Goal: Book appointment/travel/reservation

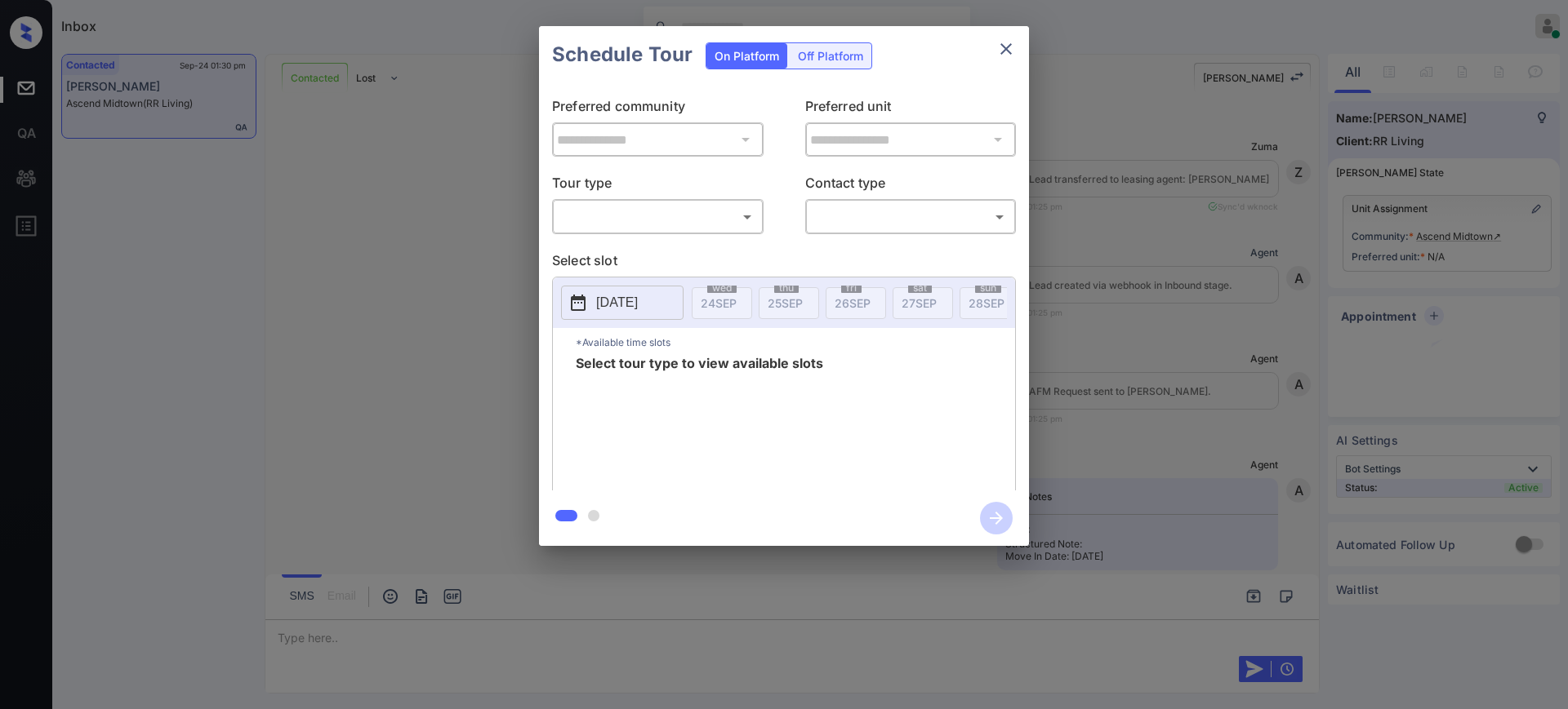
scroll to position [1564, 0]
click at [624, 229] on body "Inbox Ajay Kumar Online Set yourself offline Set yourself on break Profile Swit…" at bounding box center [784, 354] width 1568 height 709
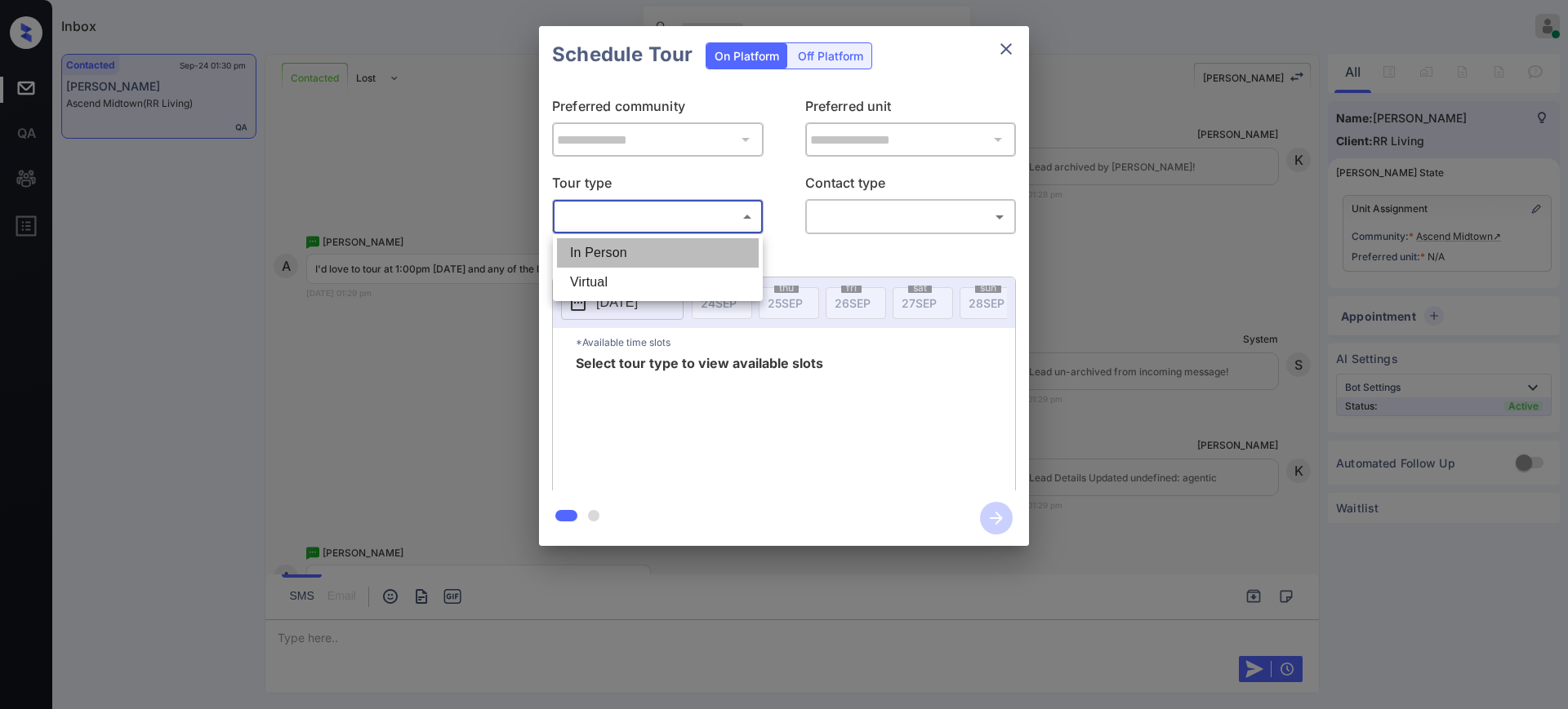
click at [598, 252] on li "In Person" at bounding box center [658, 253] width 202 height 29
type input "********"
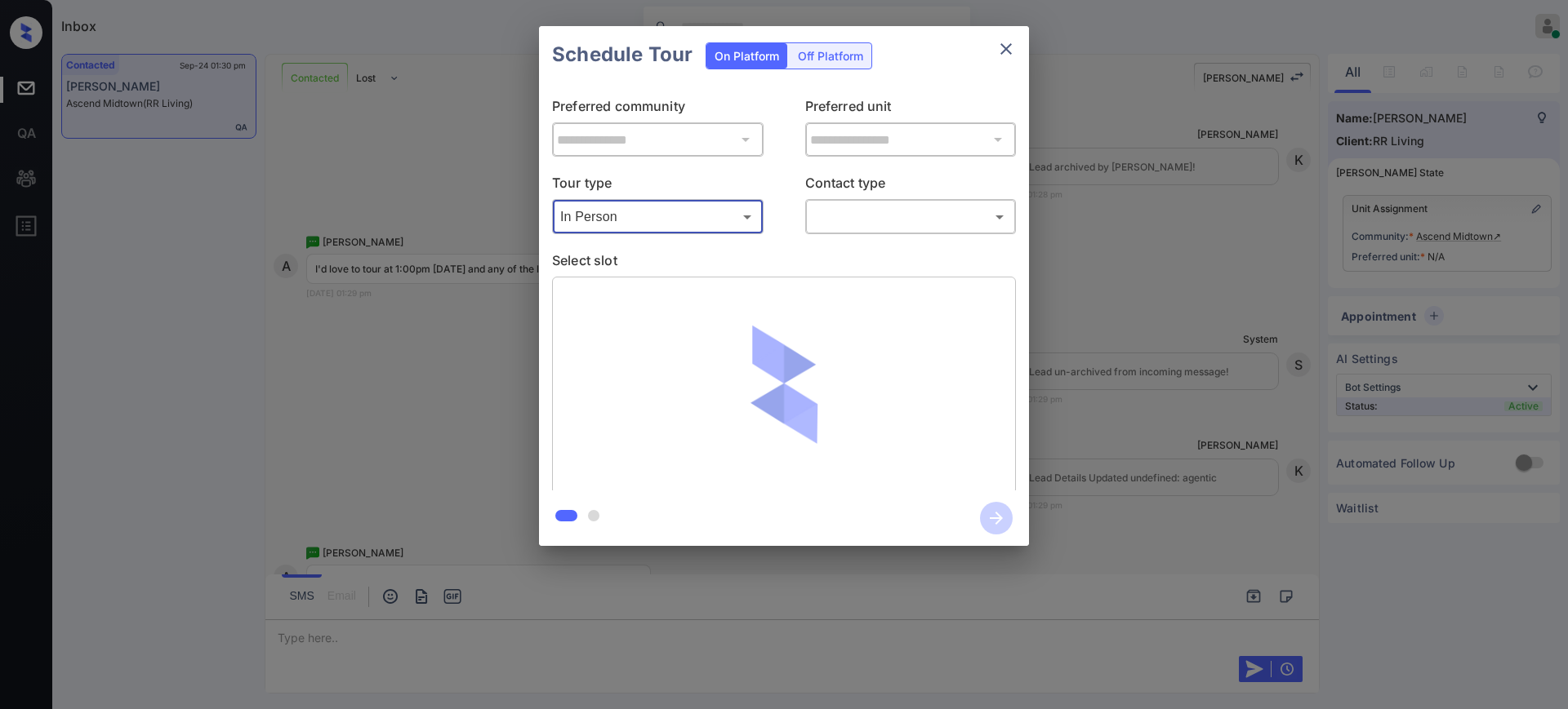
click at [844, 219] on body "Inbox Ajay Kumar Online Set yourself offline Set yourself on break Profile Swit…" at bounding box center [784, 354] width 1568 height 709
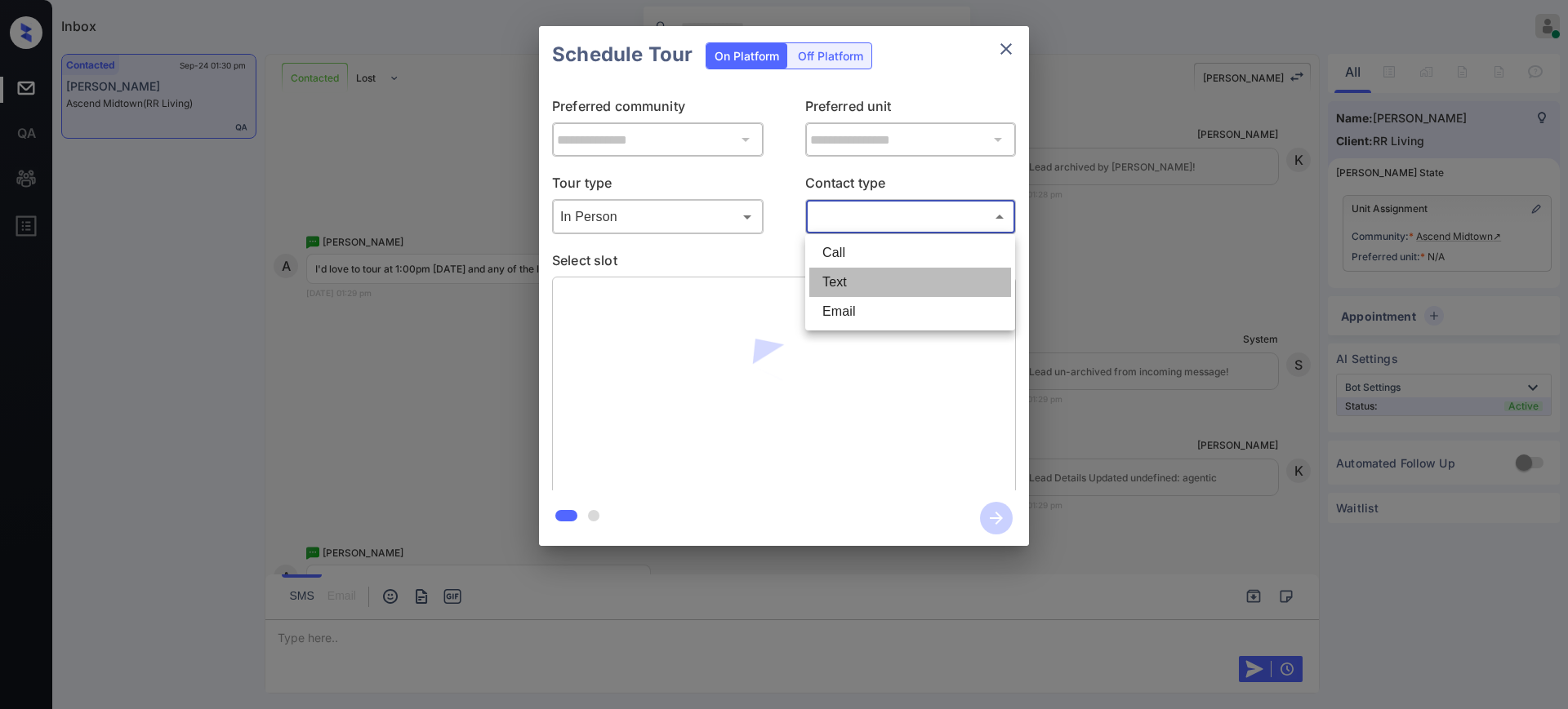
click at [863, 281] on li "Text" at bounding box center [909, 282] width 202 height 29
type input "****"
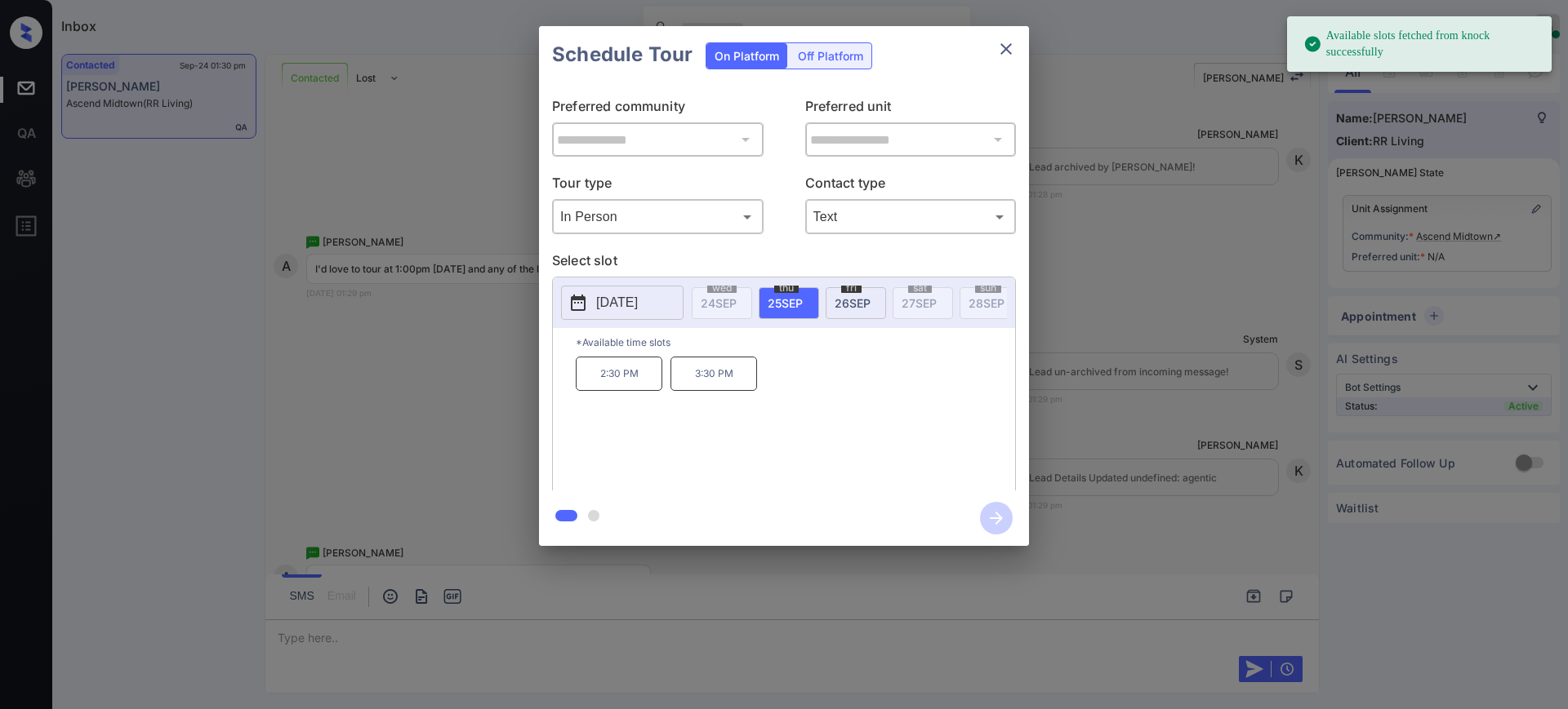
click at [620, 296] on p "2025-09-25" at bounding box center [617, 302] width 41 height 20
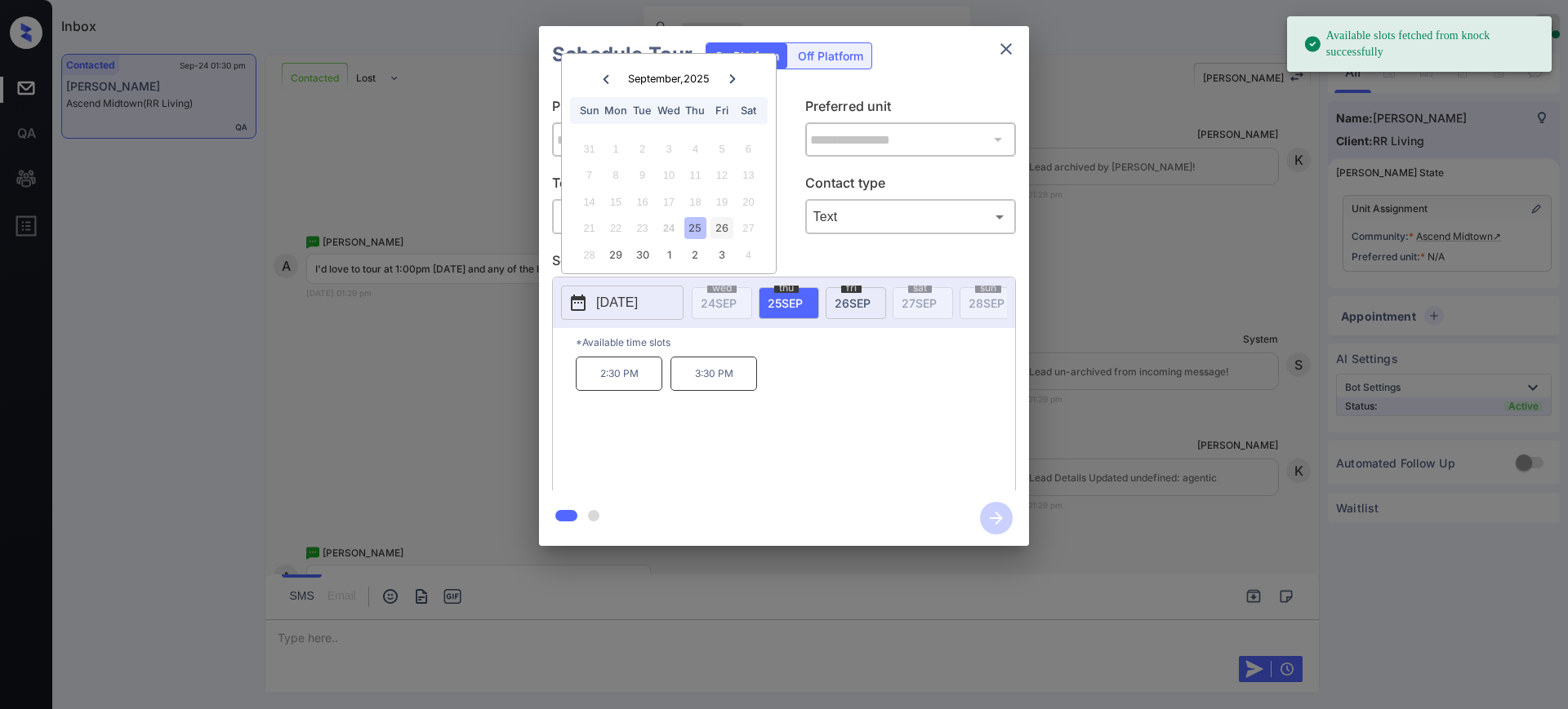
click at [718, 231] on div "26" at bounding box center [721, 227] width 22 height 22
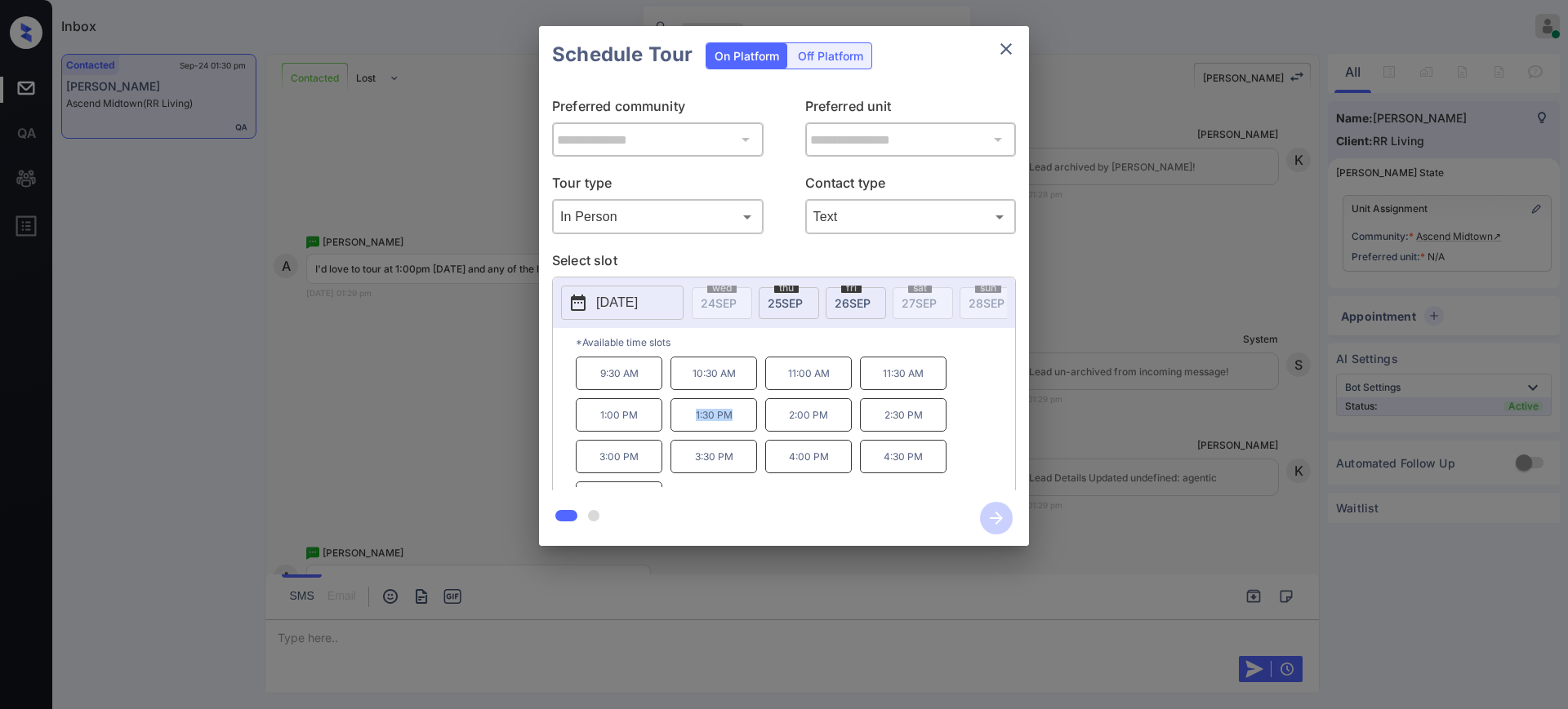
drag, startPoint x: 680, startPoint y: 430, endPoint x: 755, endPoint y: 414, distance: 76.7
click at [755, 414] on p "1:30 PM" at bounding box center [714, 415] width 86 height 34
copy p "1:30 PM"
click at [1001, 53] on icon "close" at bounding box center [1005, 49] width 20 height 20
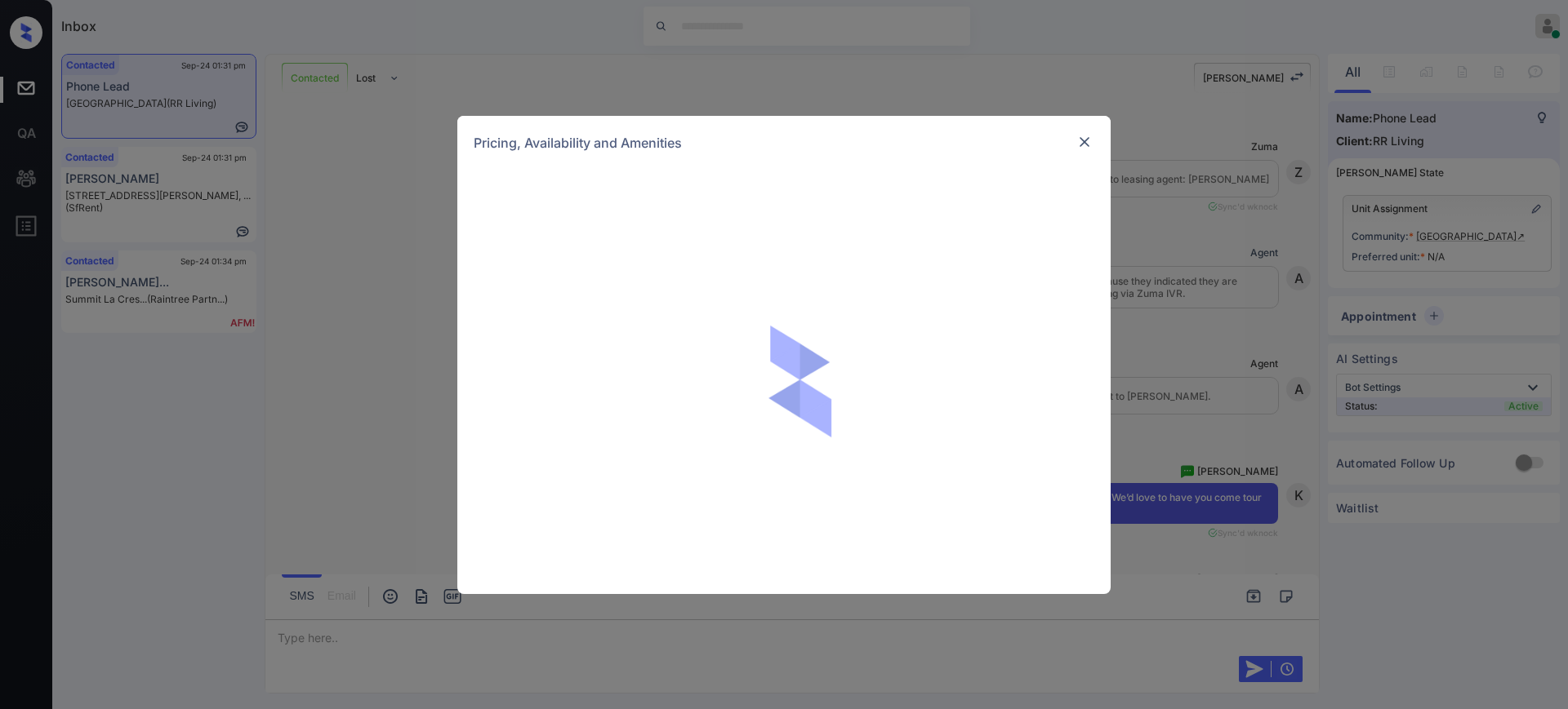
scroll to position [3921, 0]
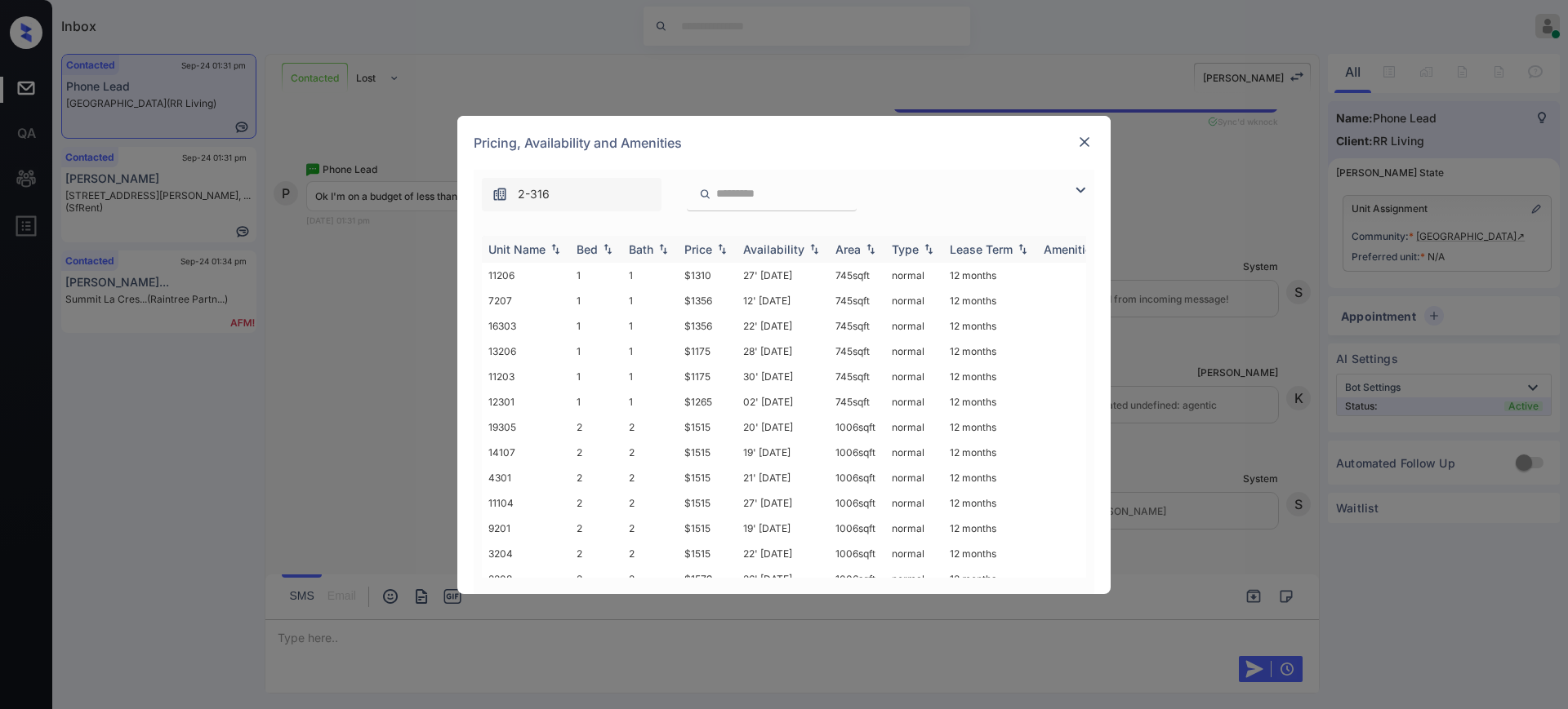
click at [590, 247] on div "Bed" at bounding box center [587, 249] width 22 height 14
click at [616, 252] on th "Bed" at bounding box center [597, 249] width 53 height 27
drag, startPoint x: 675, startPoint y: 348, endPoint x: 726, endPoint y: 357, distance: 51.8
click at [716, 350] on tr "13206 1 1 $1175 28' Sep 25 745 sqft normal 12 months" at bounding box center [908, 351] width 853 height 25
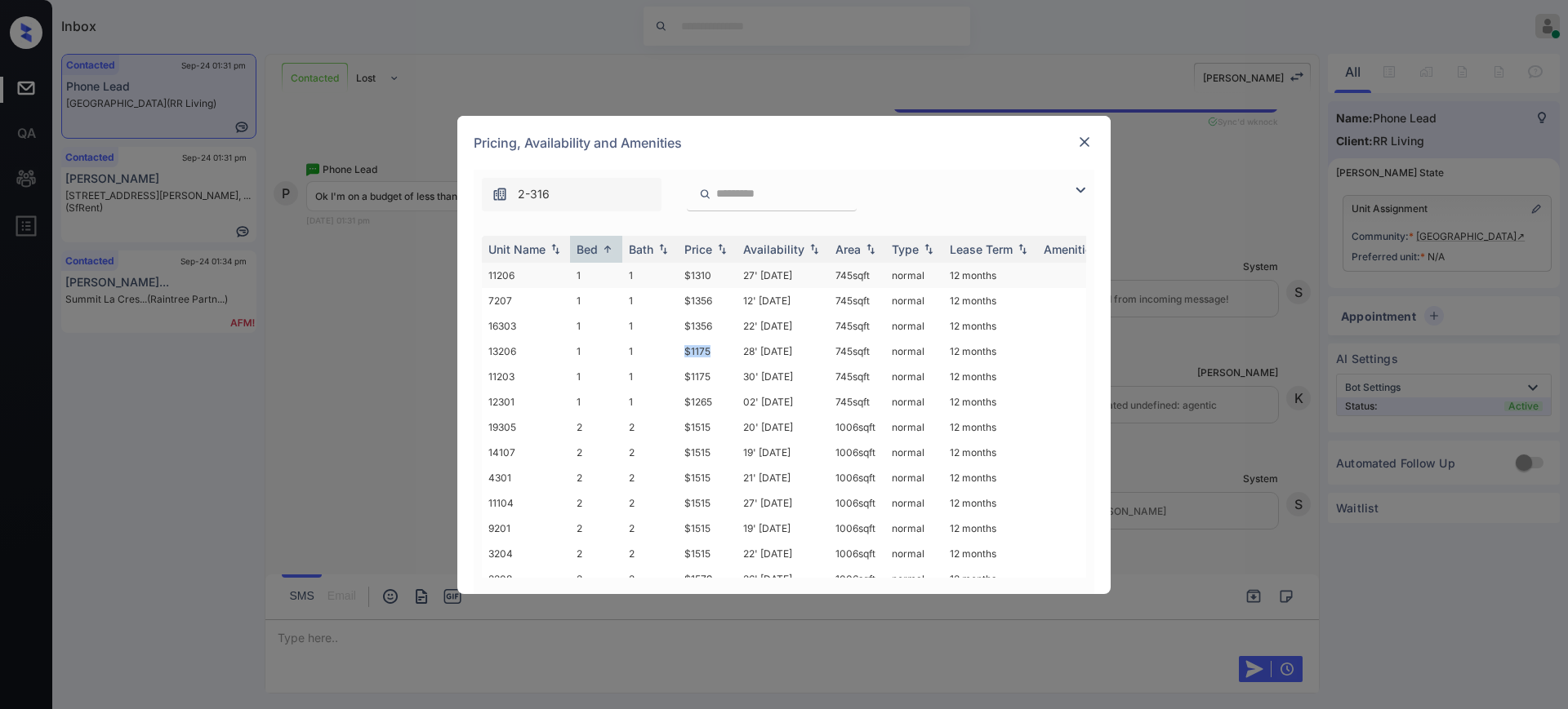
copy tr "$1175"
click at [1080, 128] on div "Pricing, Availability and Amenities" at bounding box center [784, 142] width 653 height 54
click at [1090, 142] on img at bounding box center [1084, 142] width 16 height 16
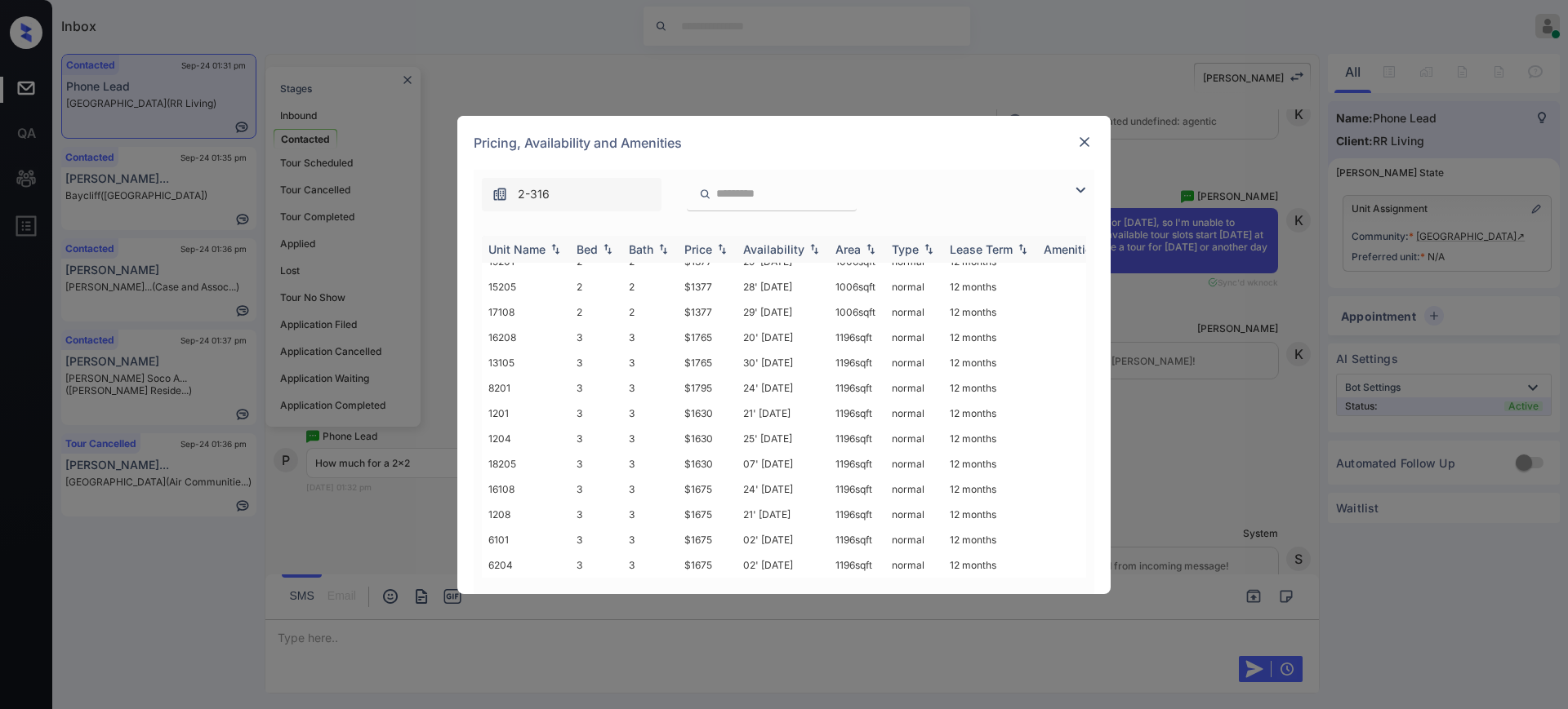
scroll to position [738, 0]
click at [1083, 137] on img at bounding box center [1084, 142] width 16 height 16
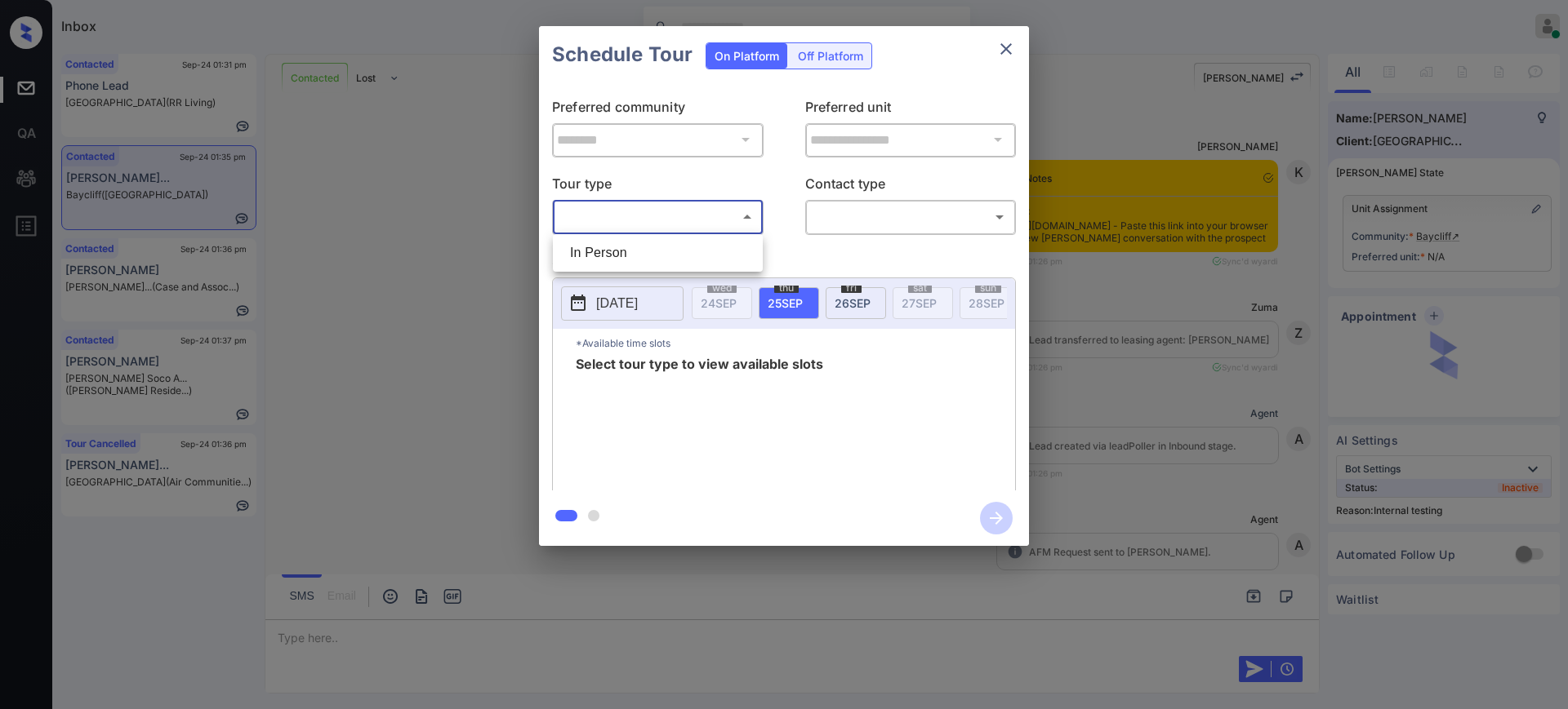
scroll to position [1796, 0]
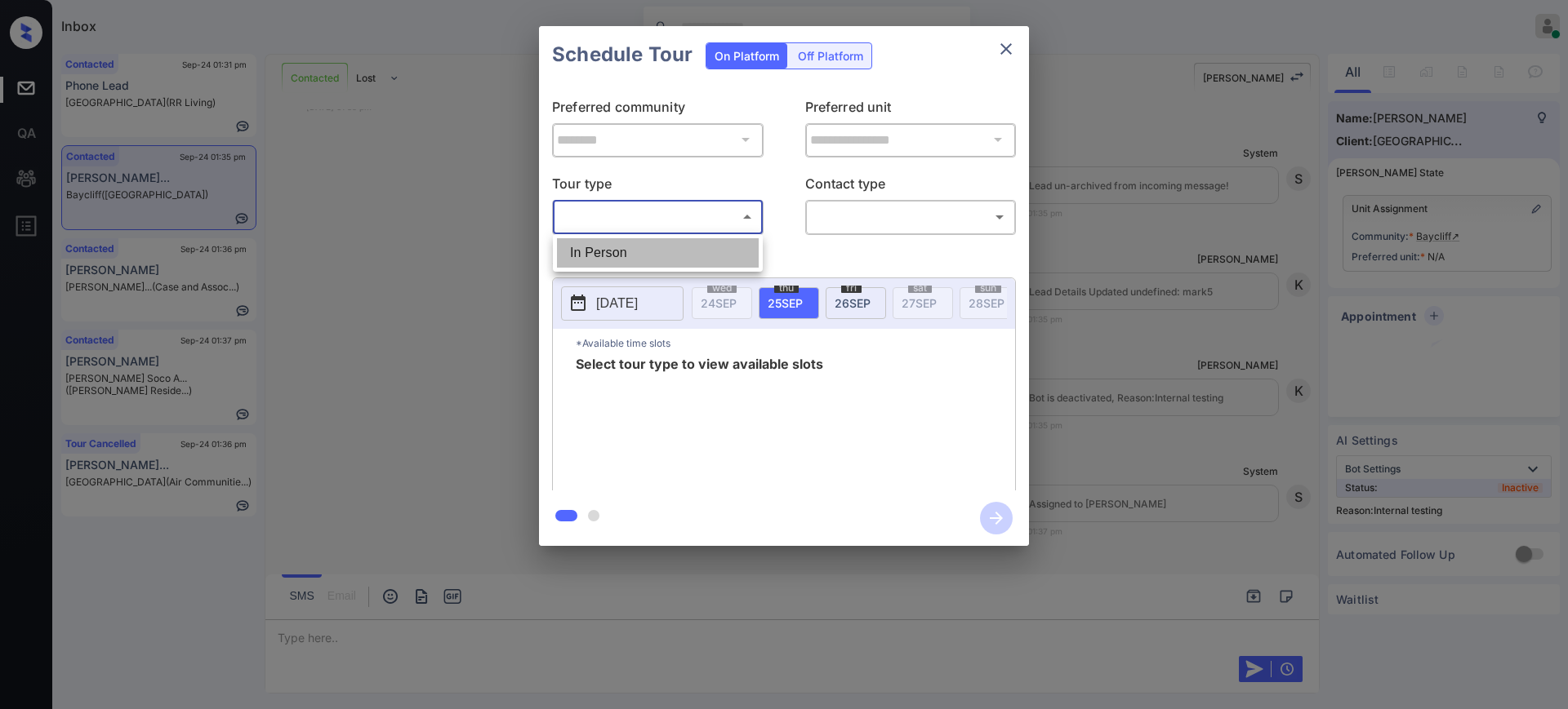
click at [631, 248] on li "In Person" at bounding box center [658, 253] width 202 height 29
type input "********"
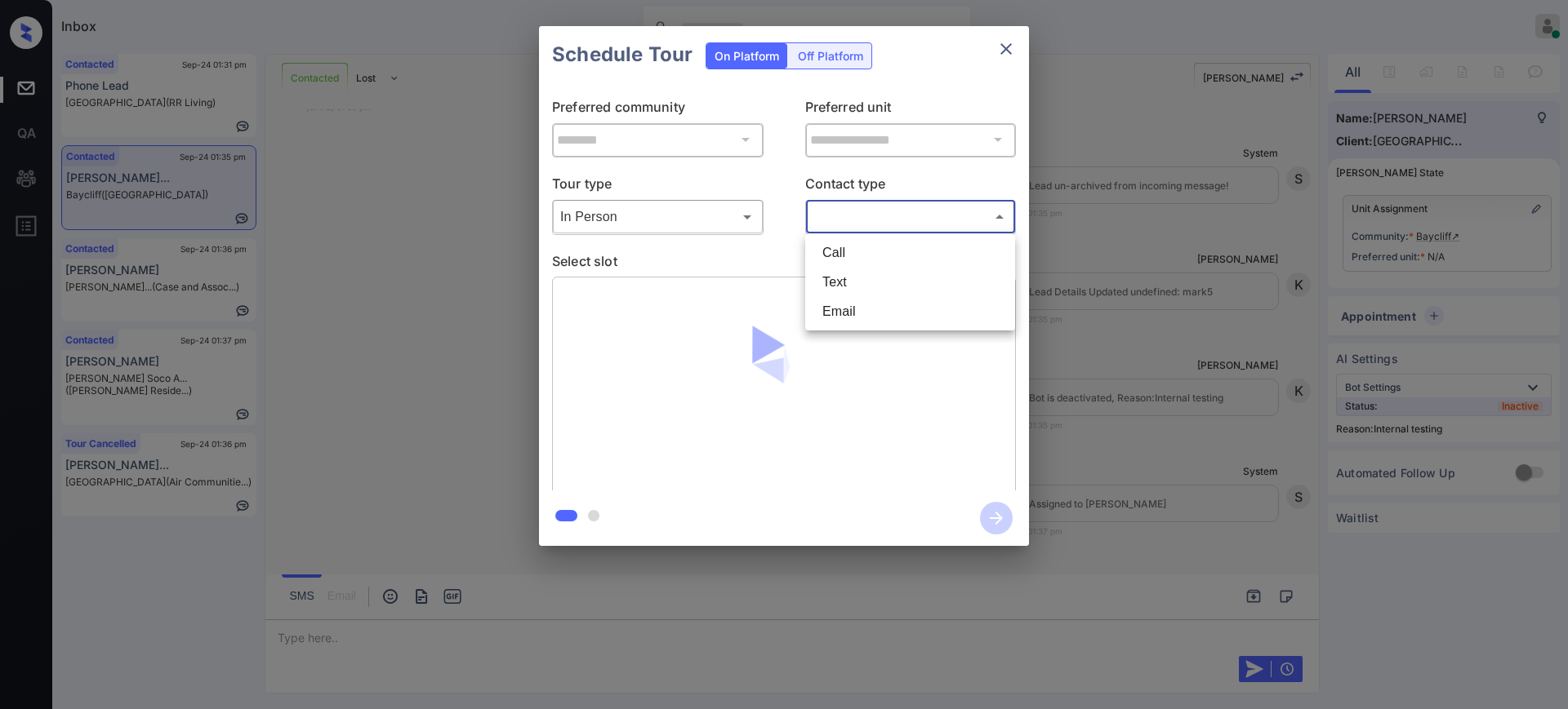
drag, startPoint x: 861, startPoint y: 205, endPoint x: 860, endPoint y: 230, distance: 25.0
click at [862, 205] on body "Inbox Ajay Kumar Online Set yourself offline Set yourself on break Profile Swit…" at bounding box center [784, 354] width 1568 height 709
click at [852, 269] on li "Text" at bounding box center [909, 282] width 202 height 29
type input "****"
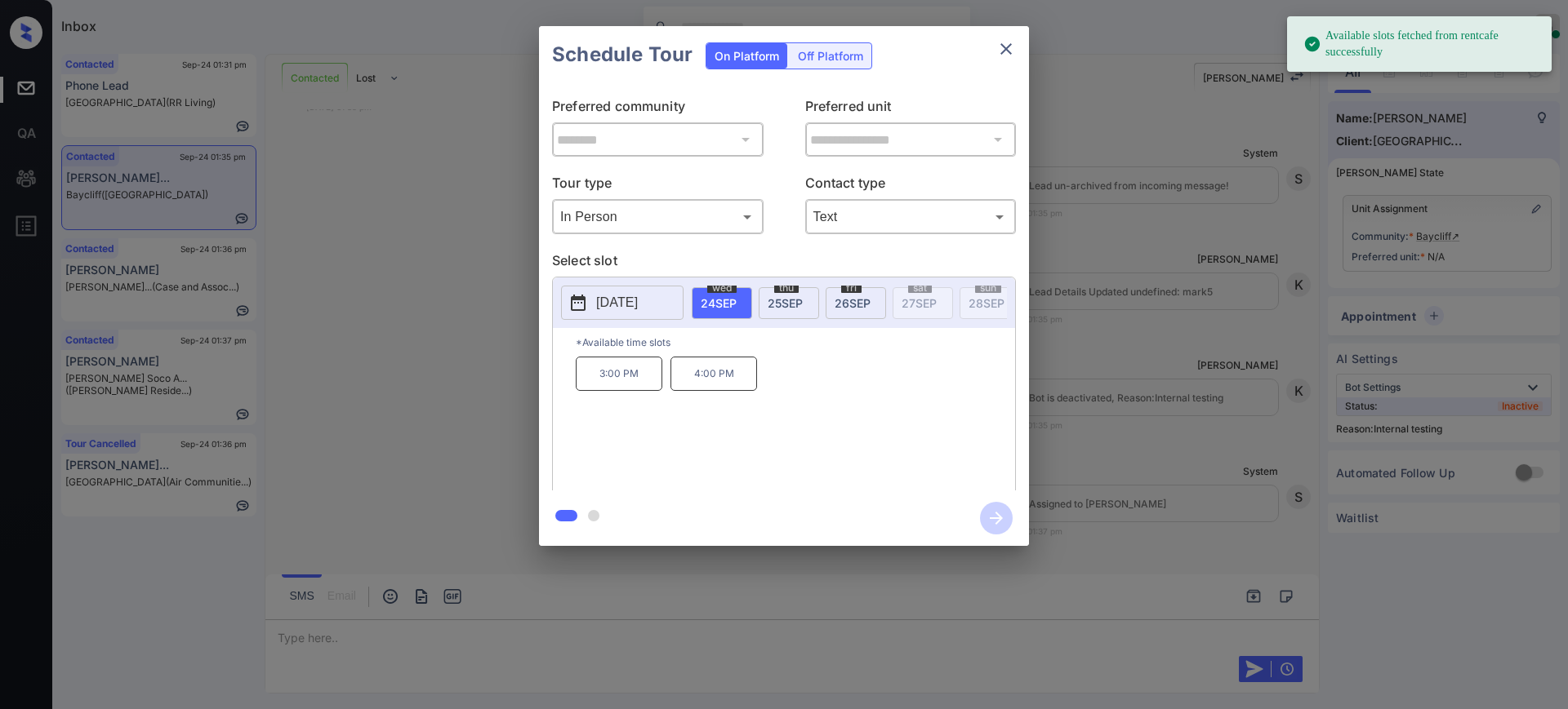
click at [609, 301] on p "2025-09-24" at bounding box center [617, 302] width 41 height 20
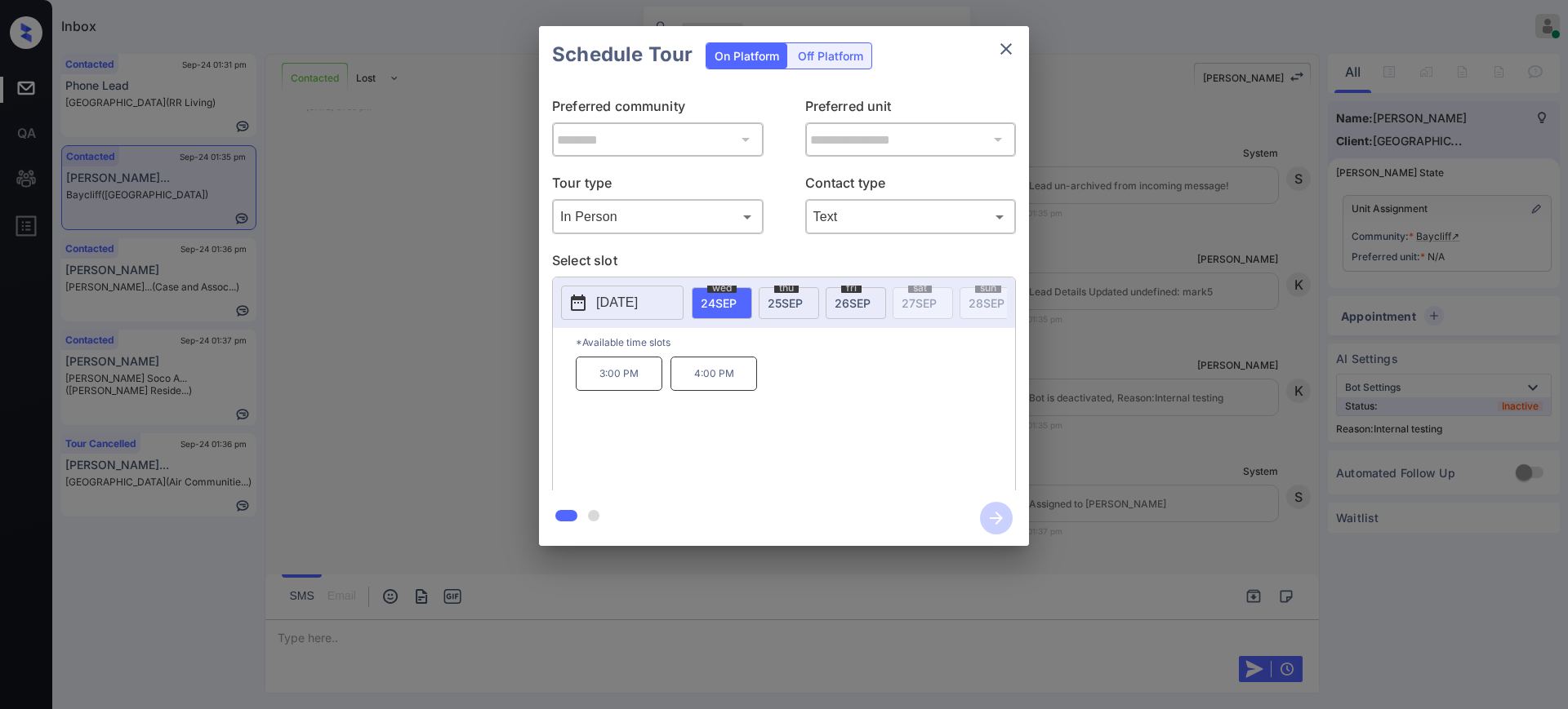
click at [336, 631] on div at bounding box center [784, 354] width 1568 height 709
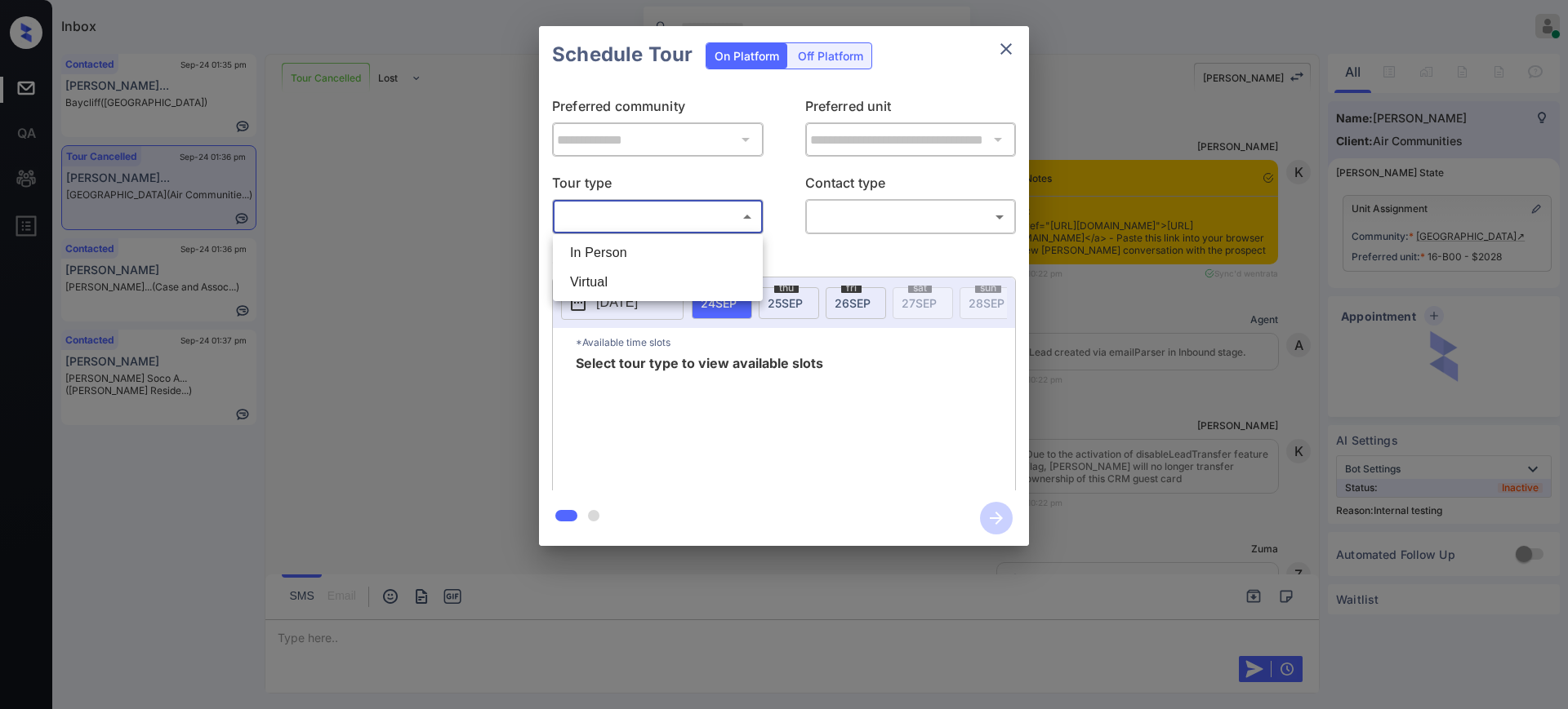
click at [642, 237] on ul "In Person Virtual" at bounding box center [657, 267] width 210 height 67
click at [642, 252] on li "In Person" at bounding box center [658, 253] width 202 height 29
type input "********"
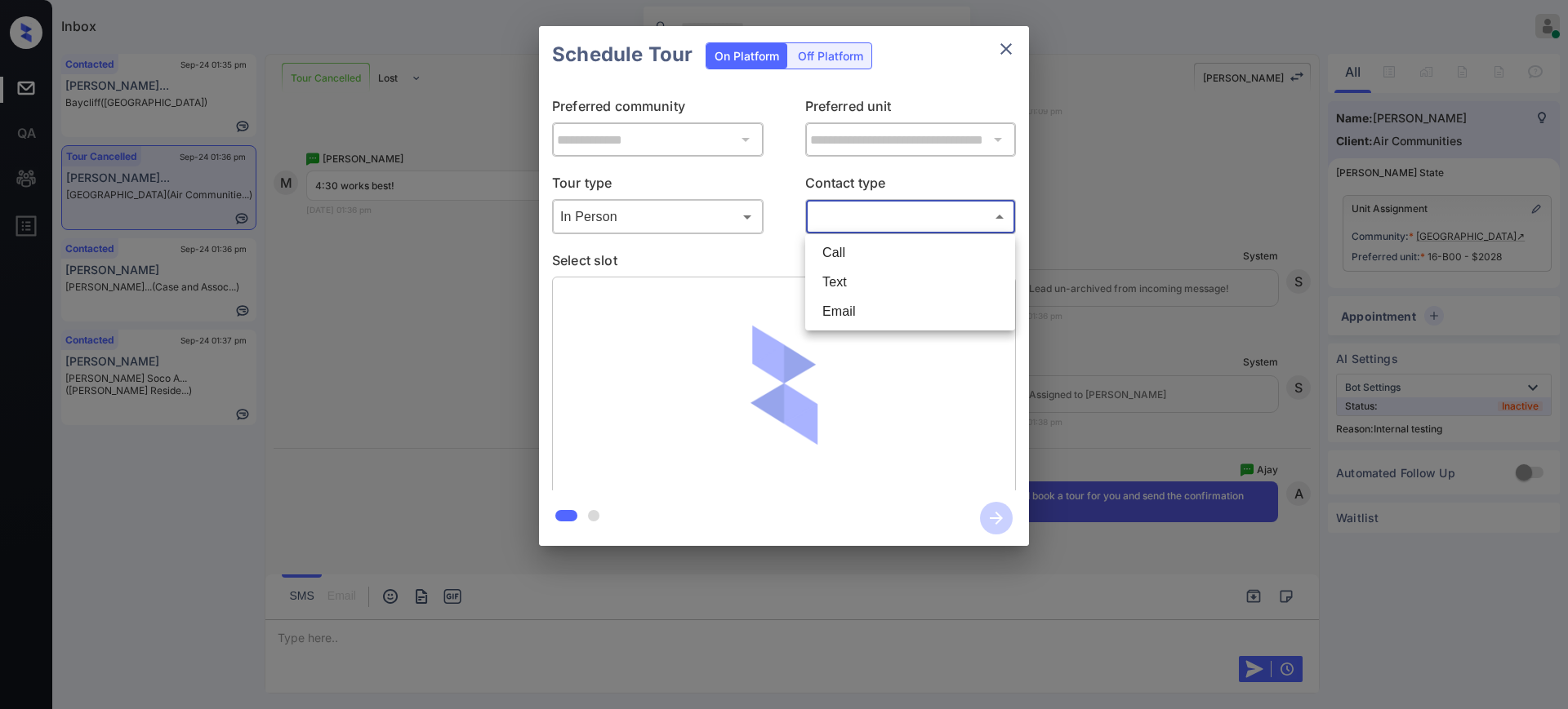
click at [869, 217] on body "Inbox Ajay Kumar Online Set yourself offline Set yourself on break Profile Swit…" at bounding box center [784, 354] width 1568 height 709
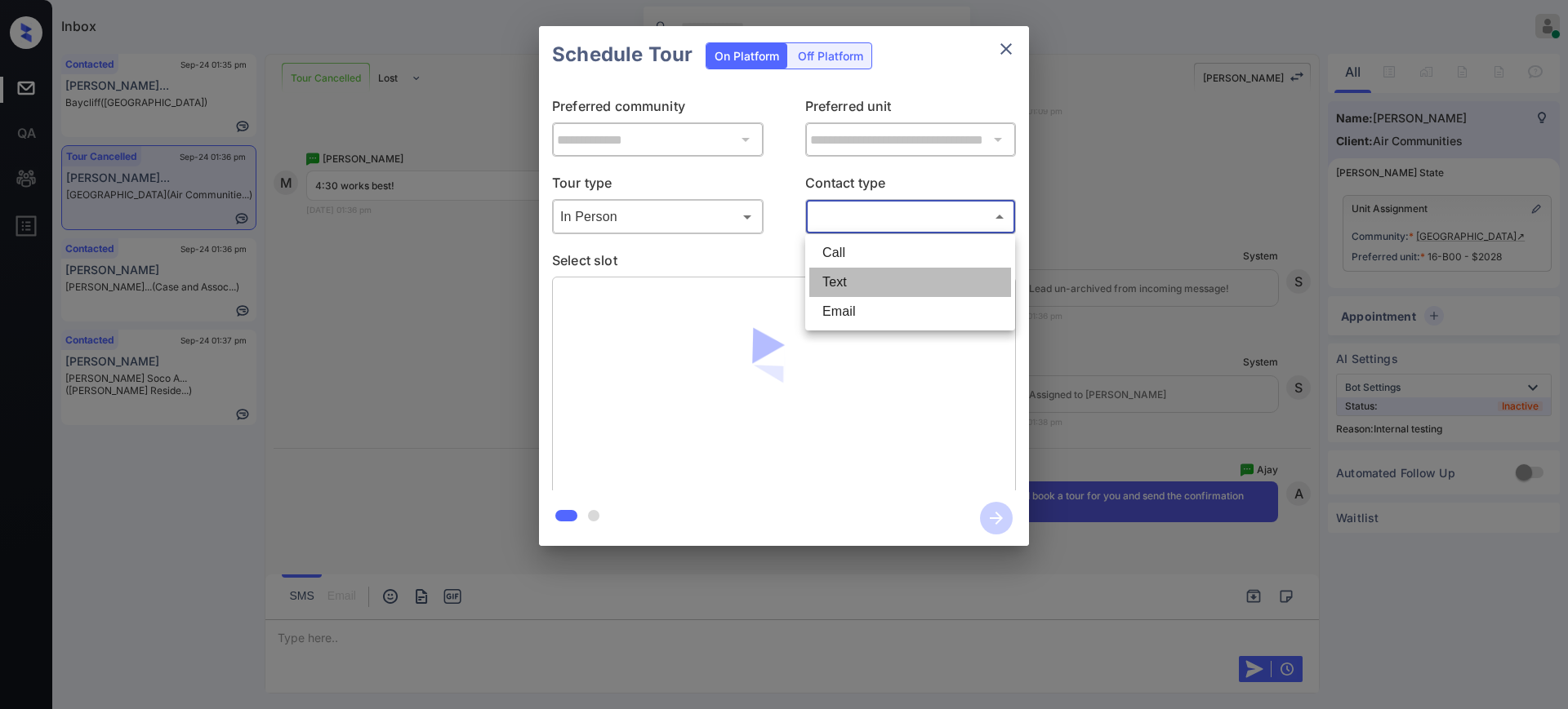
click at [847, 278] on li "Text" at bounding box center [909, 282] width 202 height 29
type input "****"
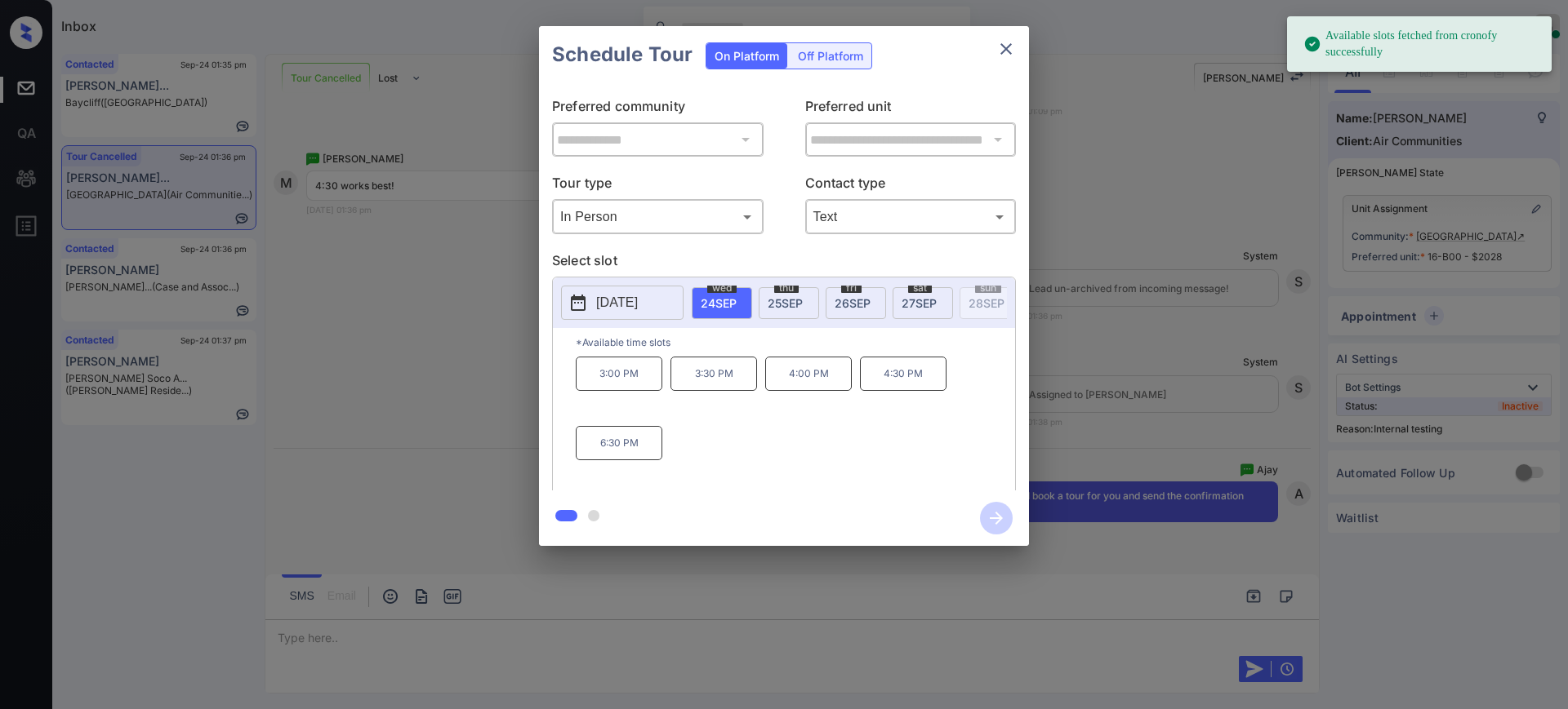
click at [719, 306] on span "24 SEP" at bounding box center [719, 303] width 36 height 14
click at [925, 389] on p "4:30 PM" at bounding box center [903, 374] width 86 height 35
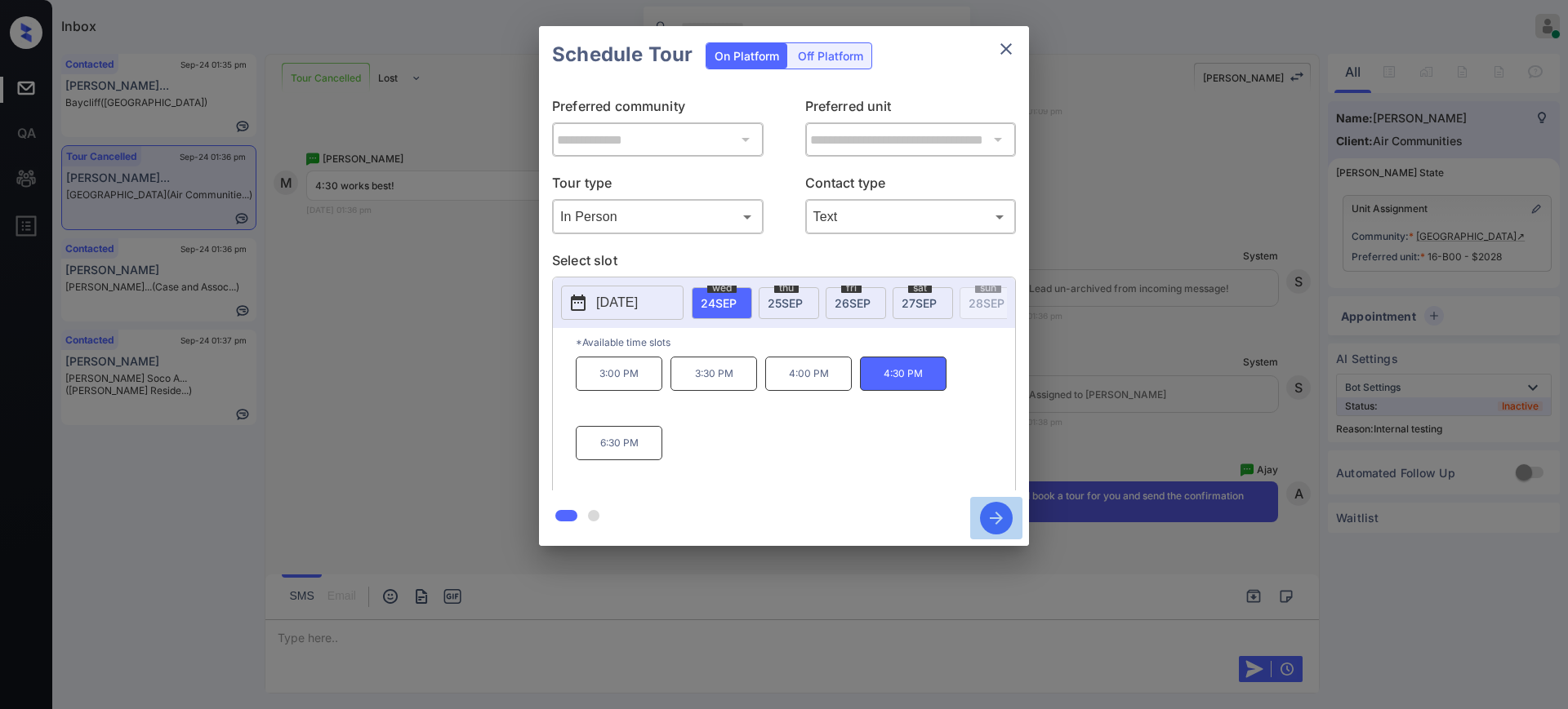
click at [1000, 519] on icon "button" at bounding box center [997, 518] width 13 height 13
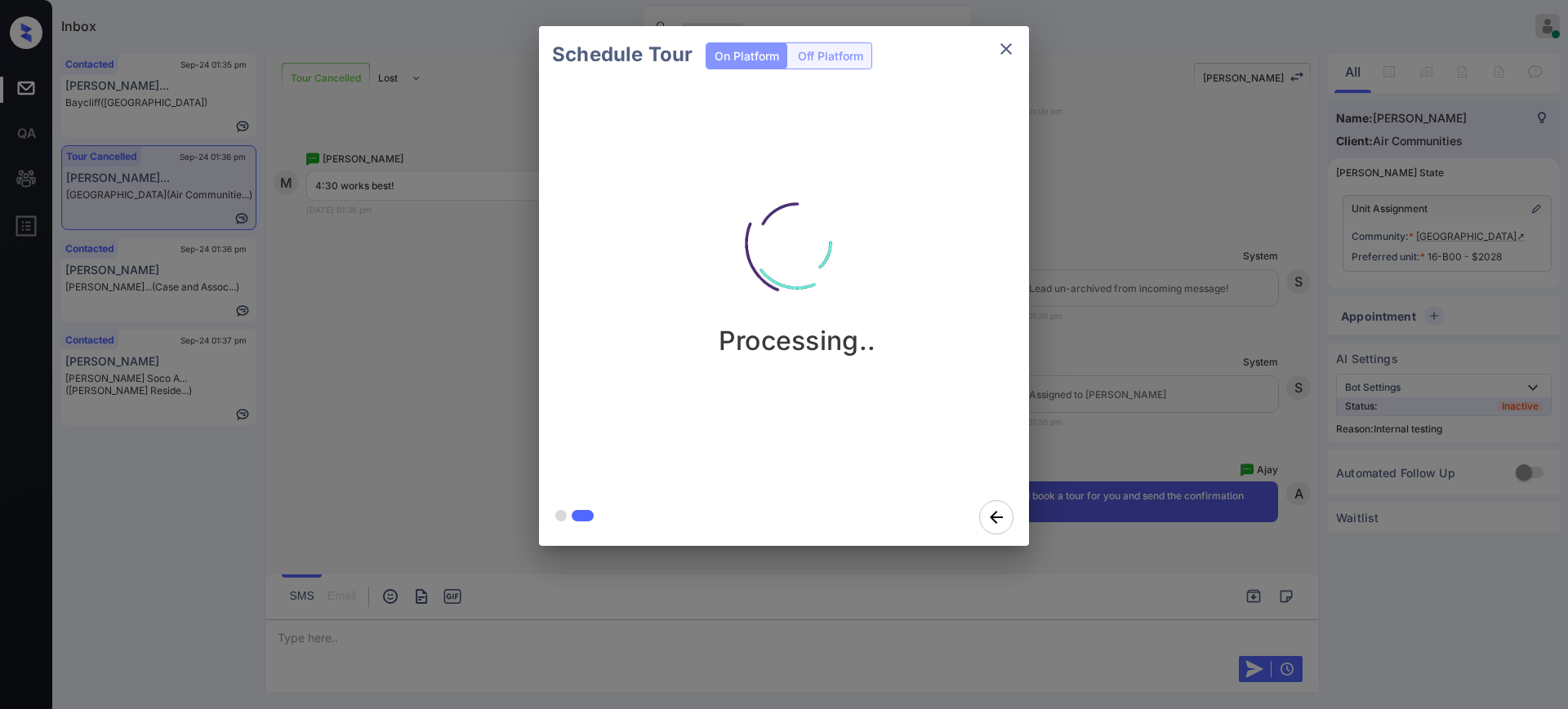
click at [1146, 407] on div "Schedule Tour On Platform Off Platform Processing.." at bounding box center [784, 285] width 1568 height 572
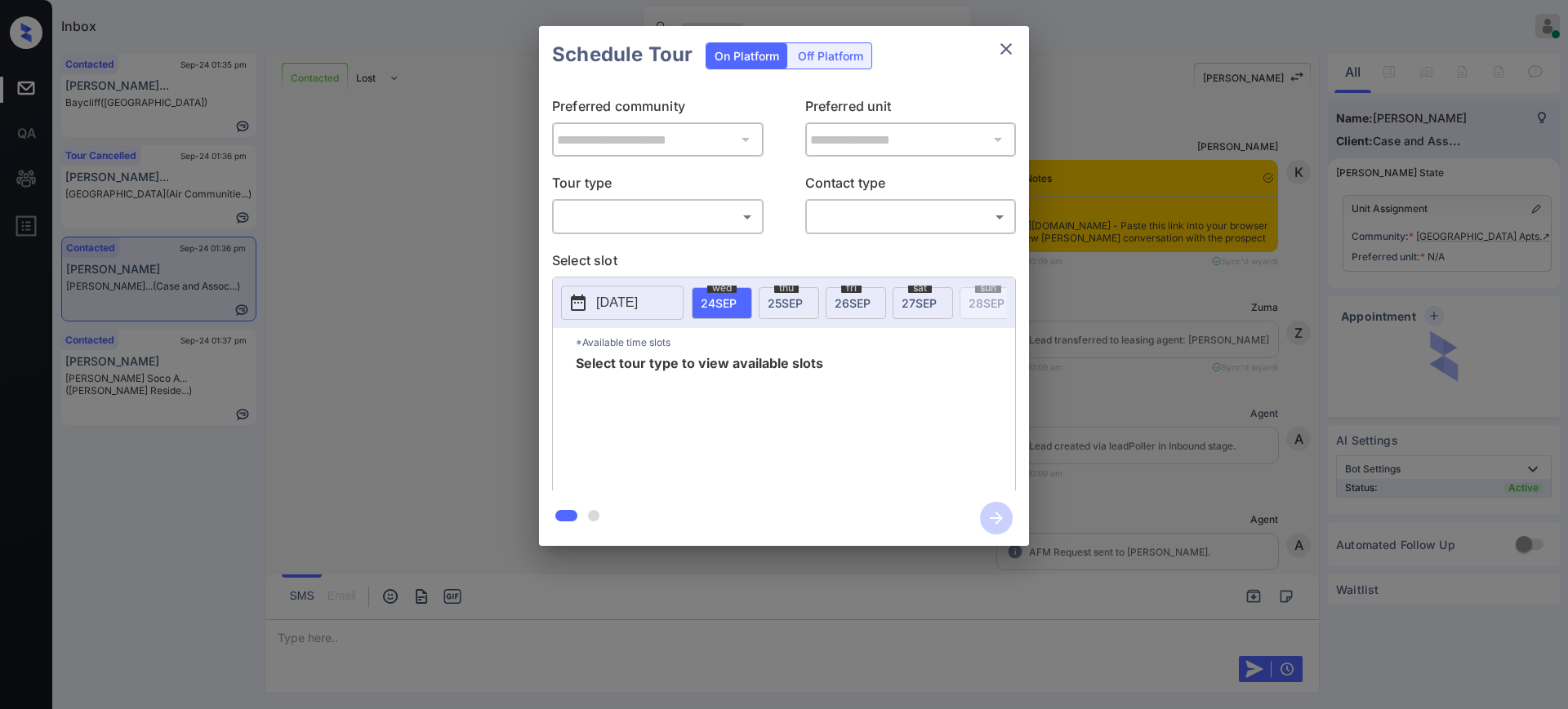
scroll to position [3945, 0]
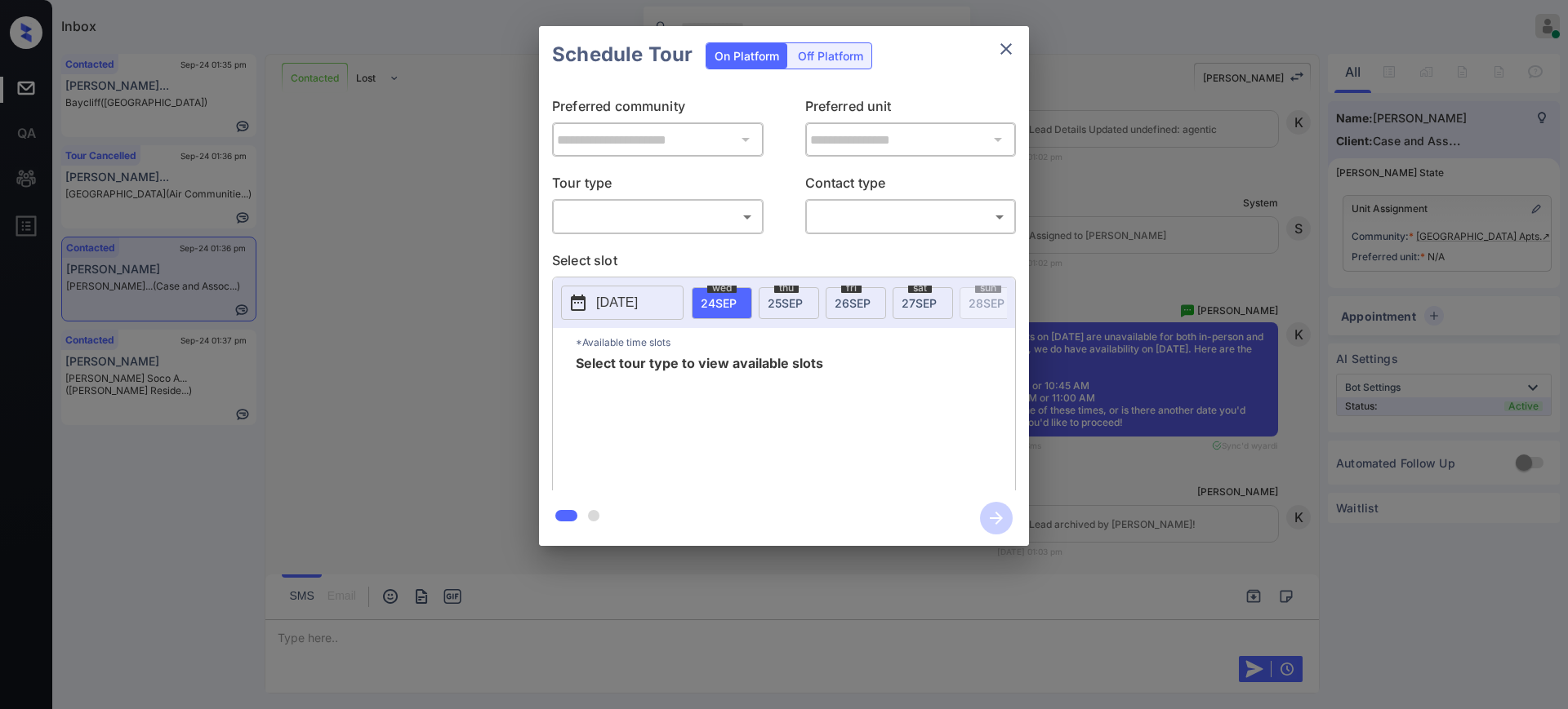
click at [688, 214] on body "Inbox Ajay Kumar Online Set yourself offline Set yourself on break Profile Swit…" at bounding box center [784, 354] width 1568 height 709
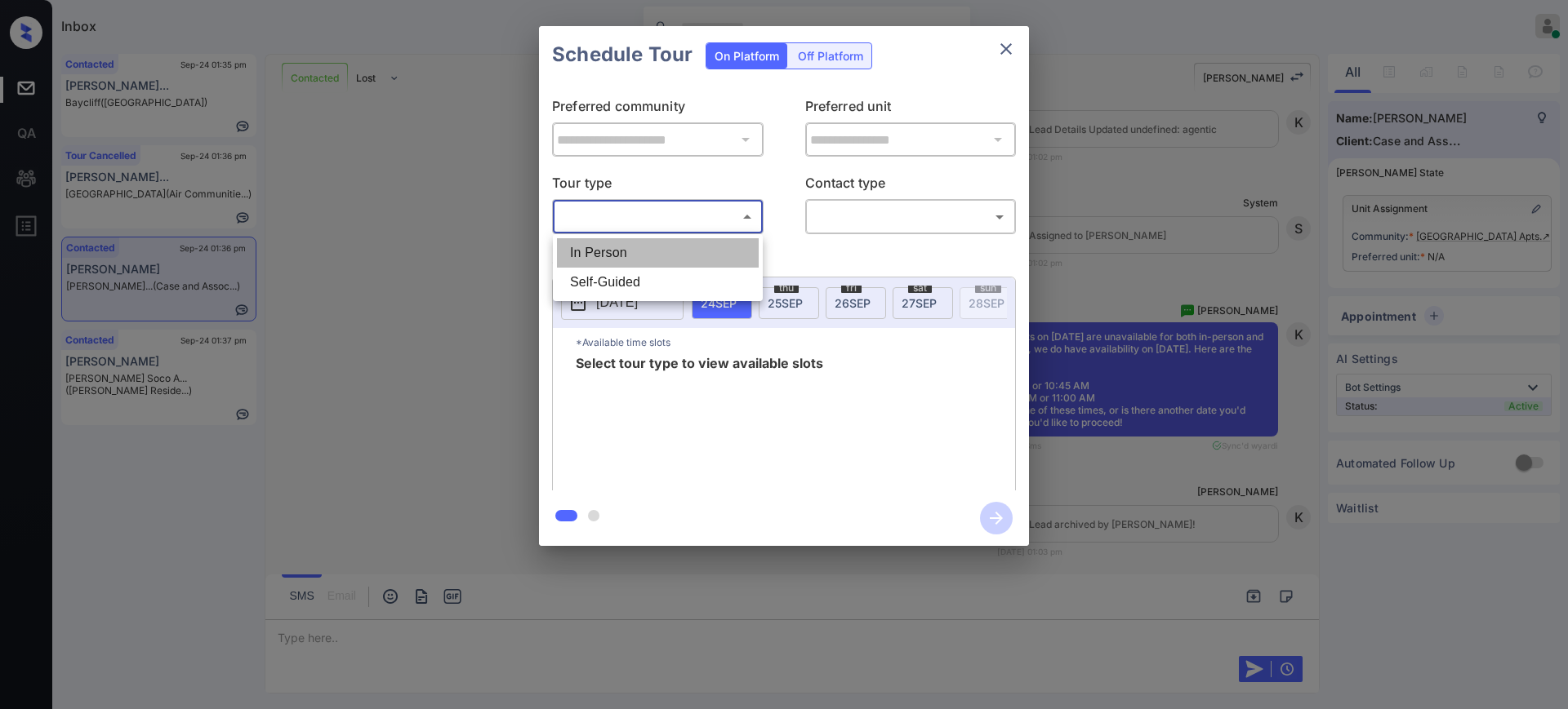
click at [662, 259] on li "In Person" at bounding box center [658, 253] width 202 height 29
type input "********"
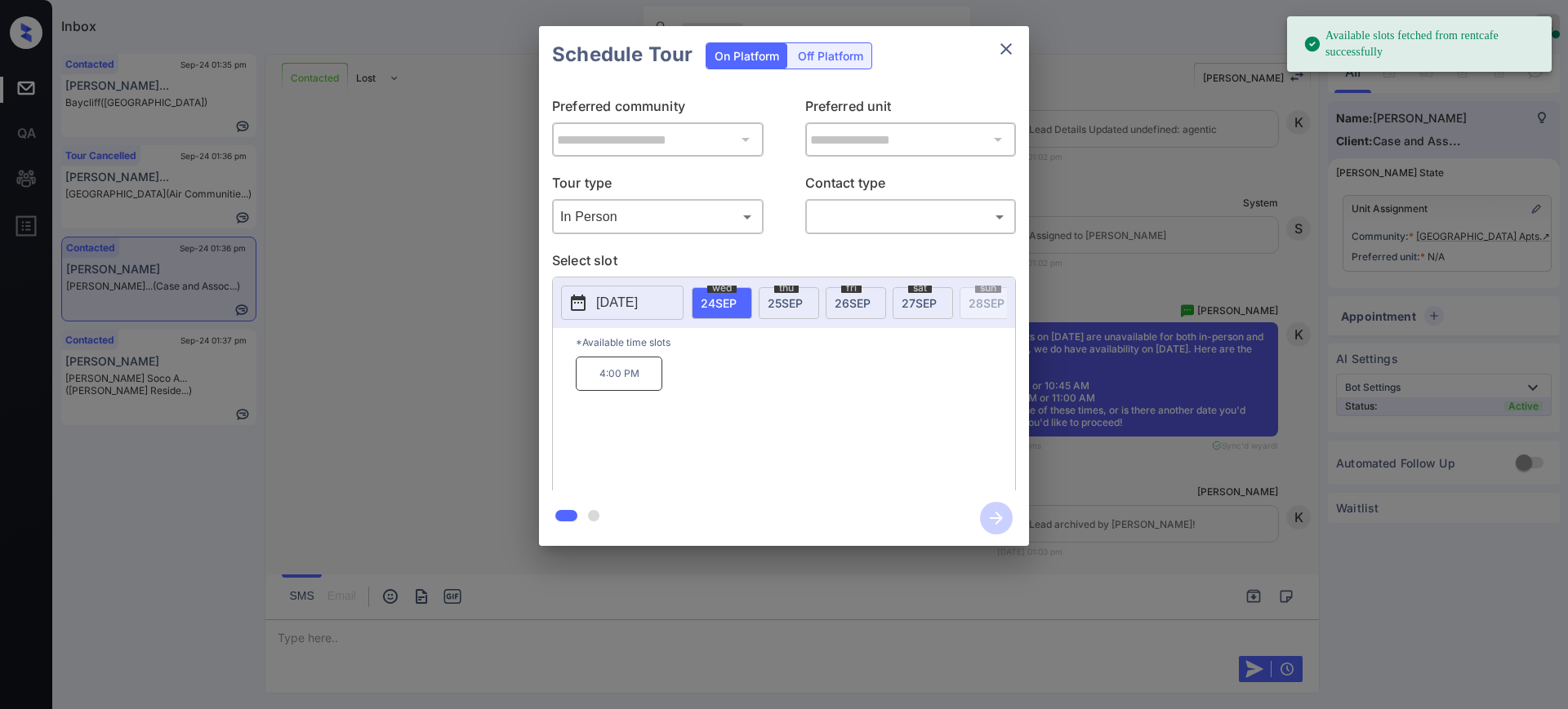
click at [608, 298] on p "2025-09-24" at bounding box center [617, 302] width 41 height 20
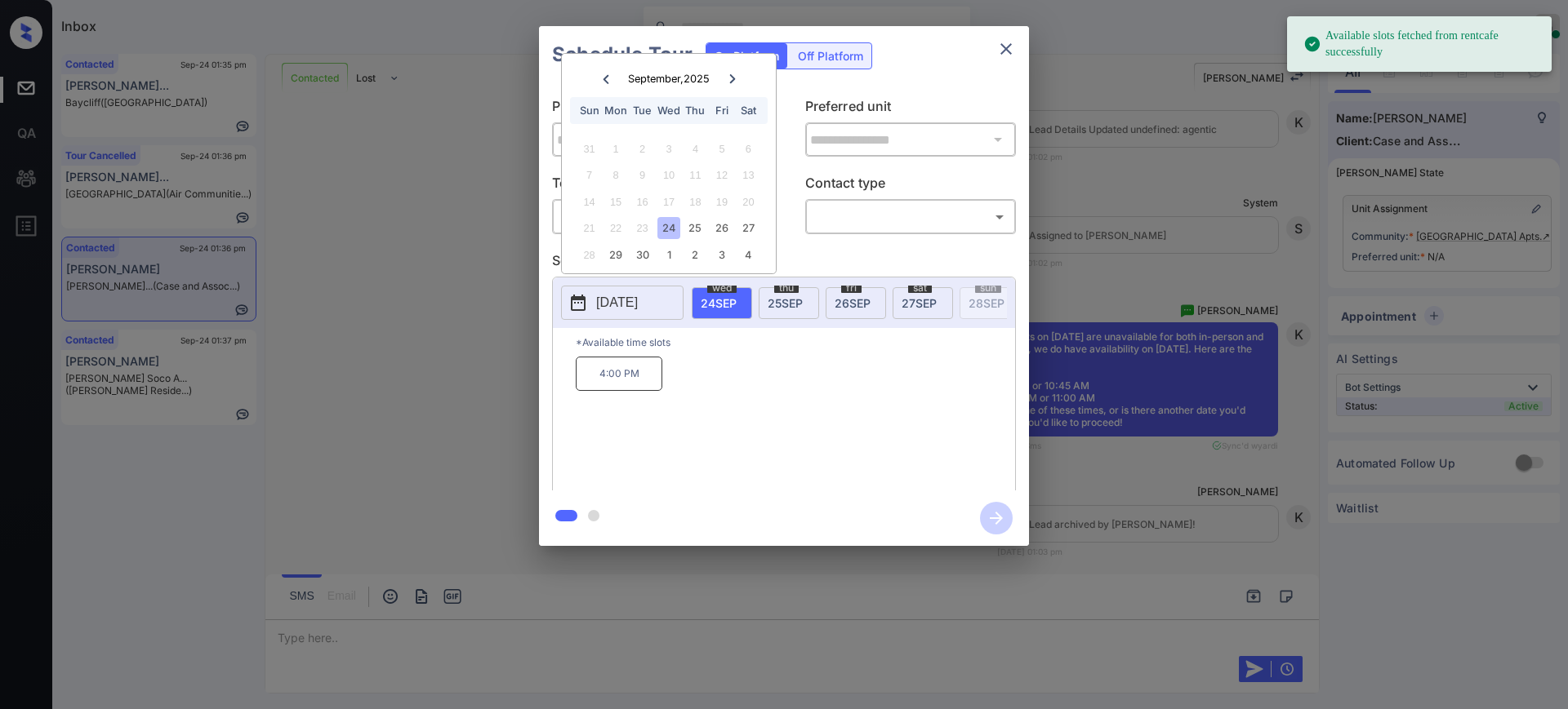
click at [735, 77] on icon at bounding box center [733, 79] width 9 height 9
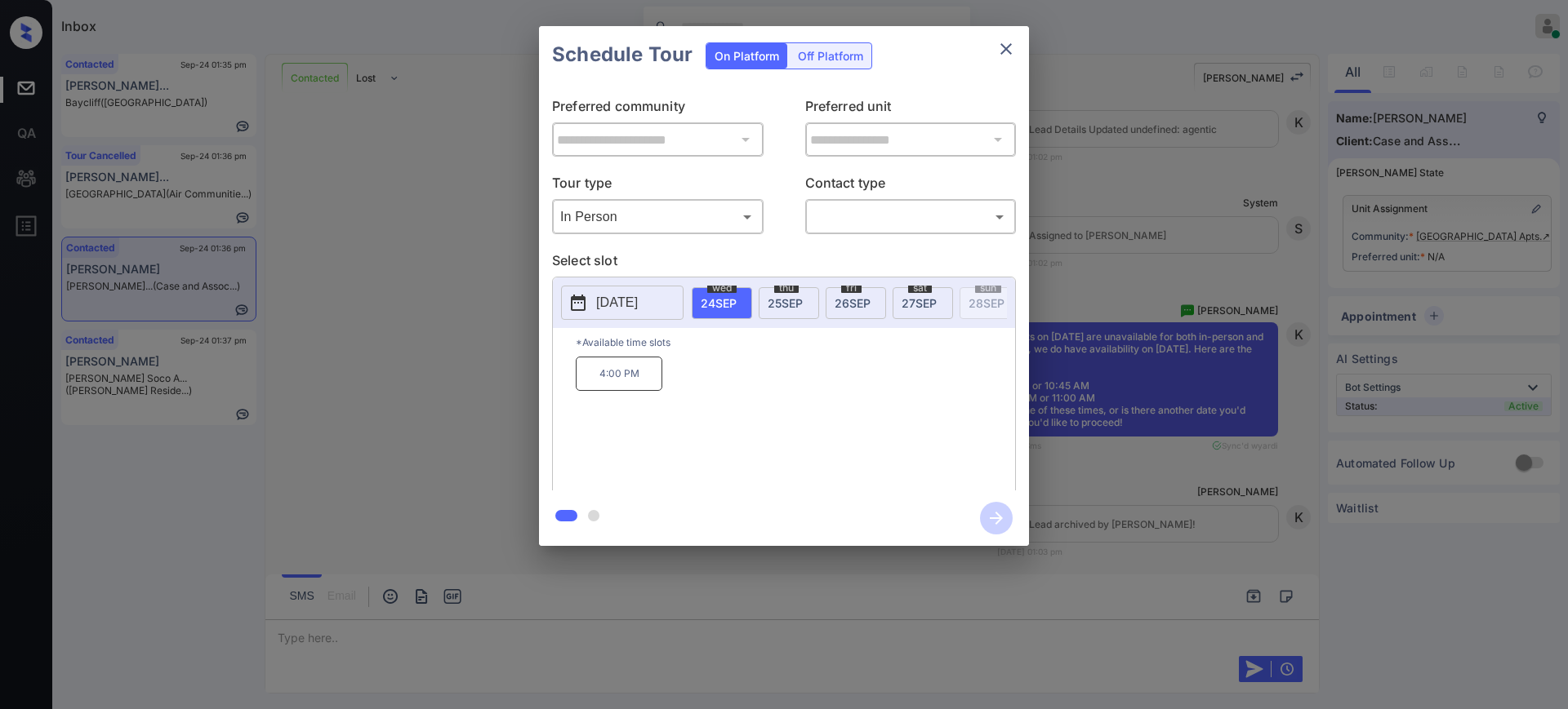
click at [1115, 336] on div "**********" at bounding box center [784, 285] width 1568 height 572
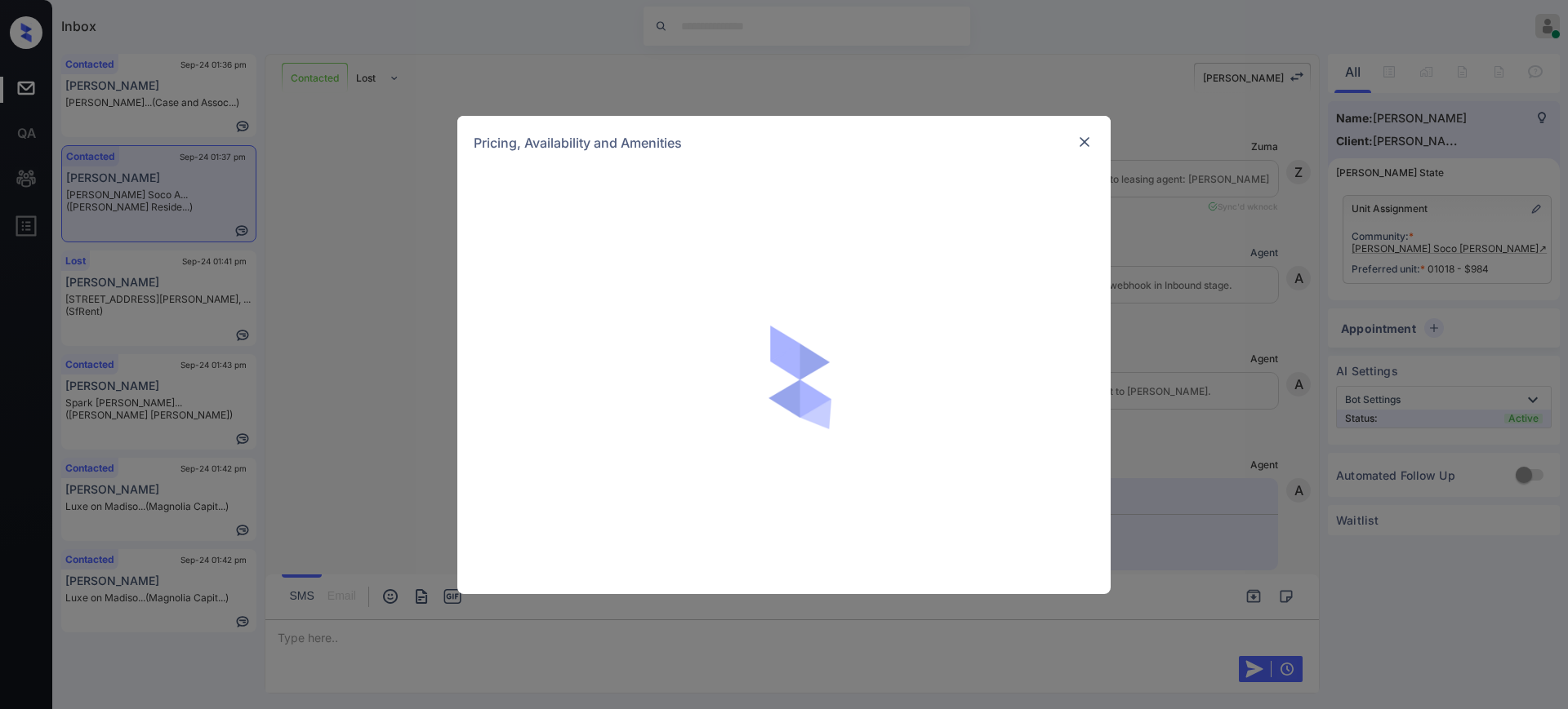
scroll to position [1945, 0]
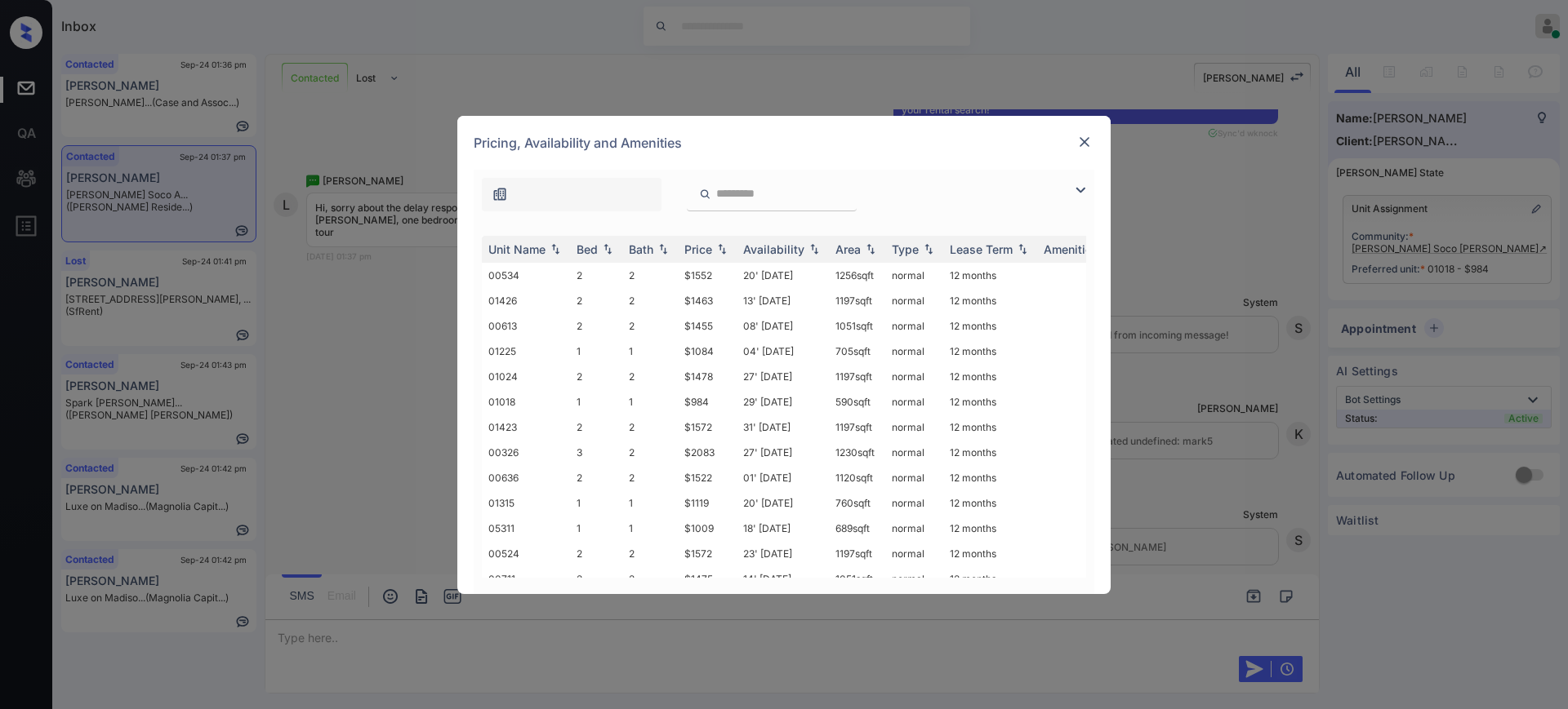
click at [735, 198] on input "search" at bounding box center [782, 193] width 134 height 14
paste input "*********"
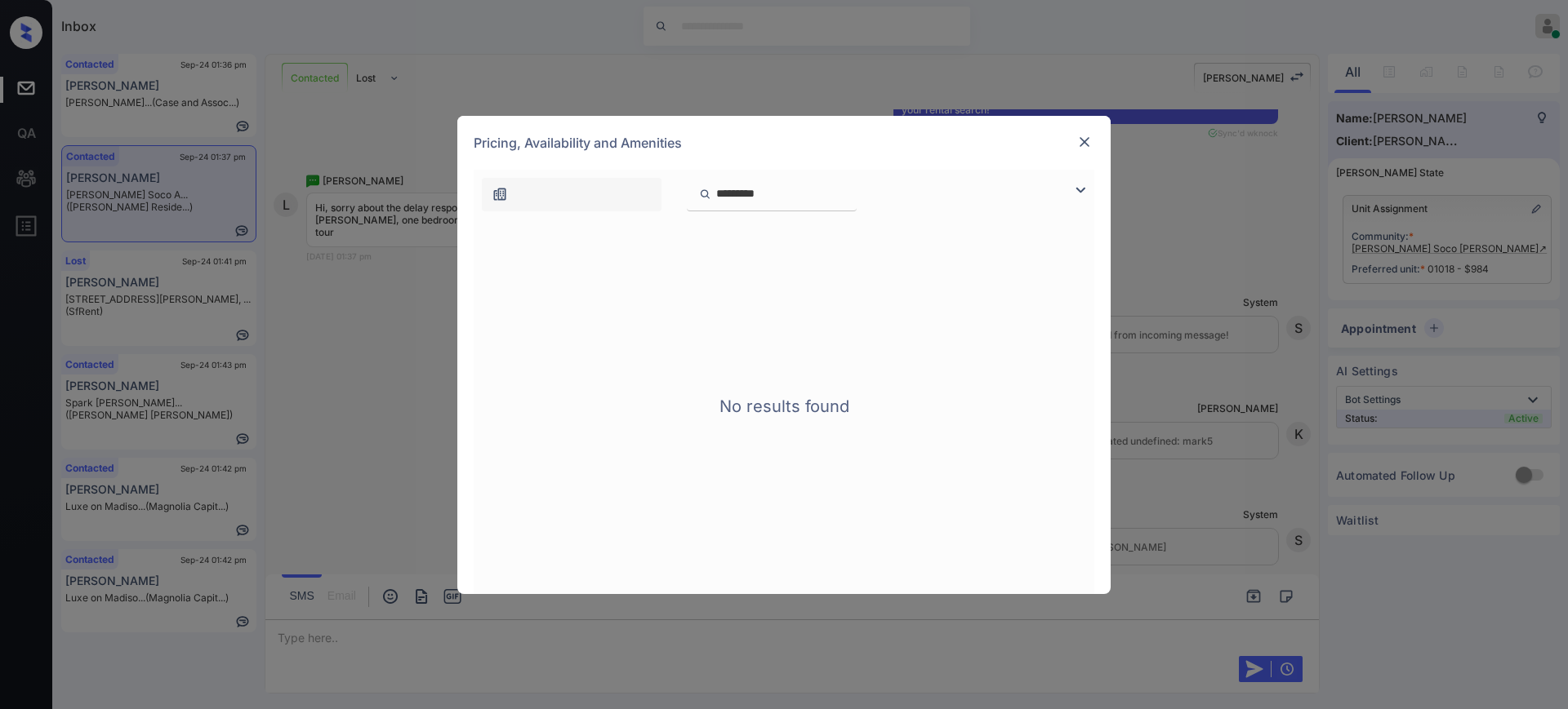
drag, startPoint x: 742, startPoint y: 192, endPoint x: 675, endPoint y: 184, distance: 67.5
click at [675, 184] on div "*********" at bounding box center [660, 194] width 375 height 34
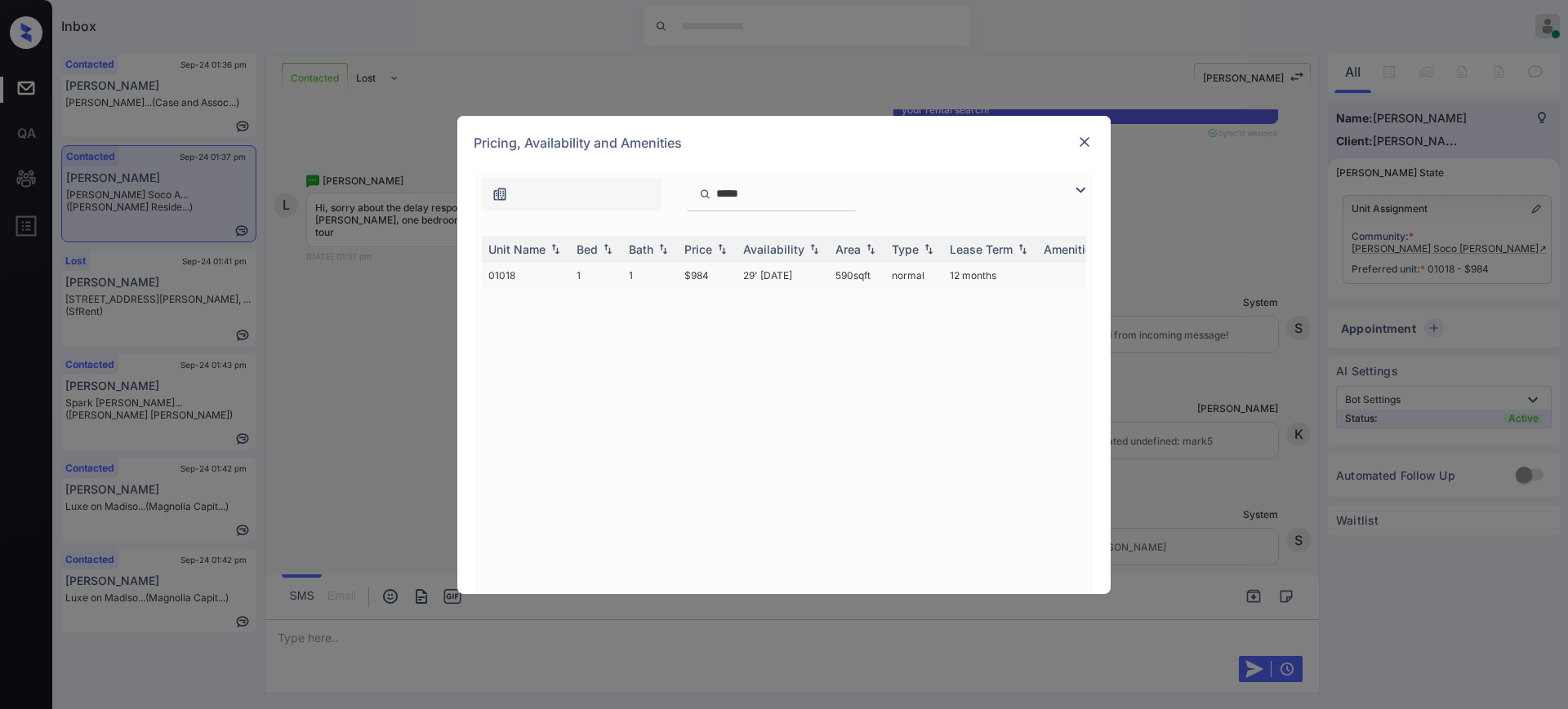
type input "*****"
drag, startPoint x: 680, startPoint y: 275, endPoint x: 725, endPoint y: 281, distance: 45.4
click at [718, 279] on td "$984" at bounding box center [706, 275] width 59 height 25
copy td "$984"
click at [1083, 142] on img at bounding box center [1084, 142] width 16 height 16
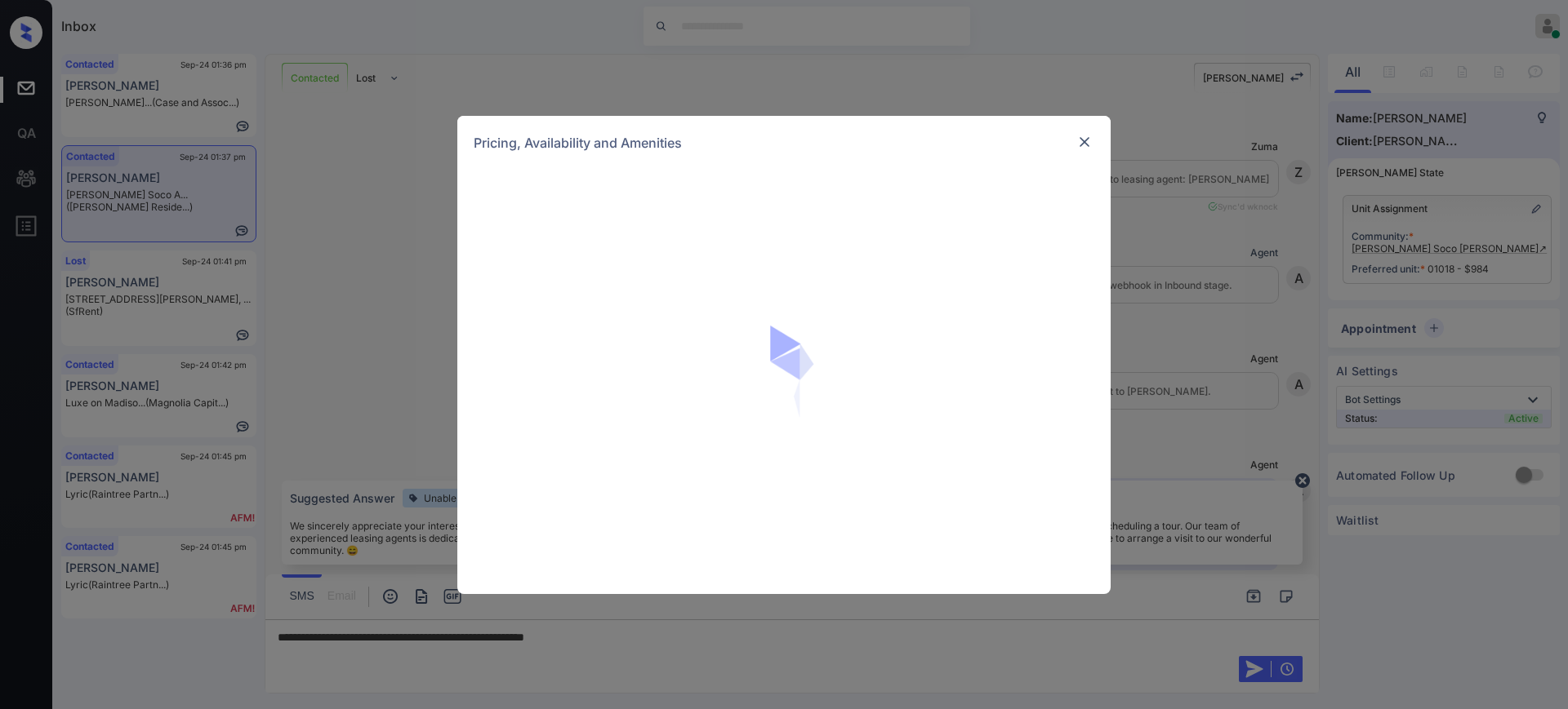
scroll to position [2047, 0]
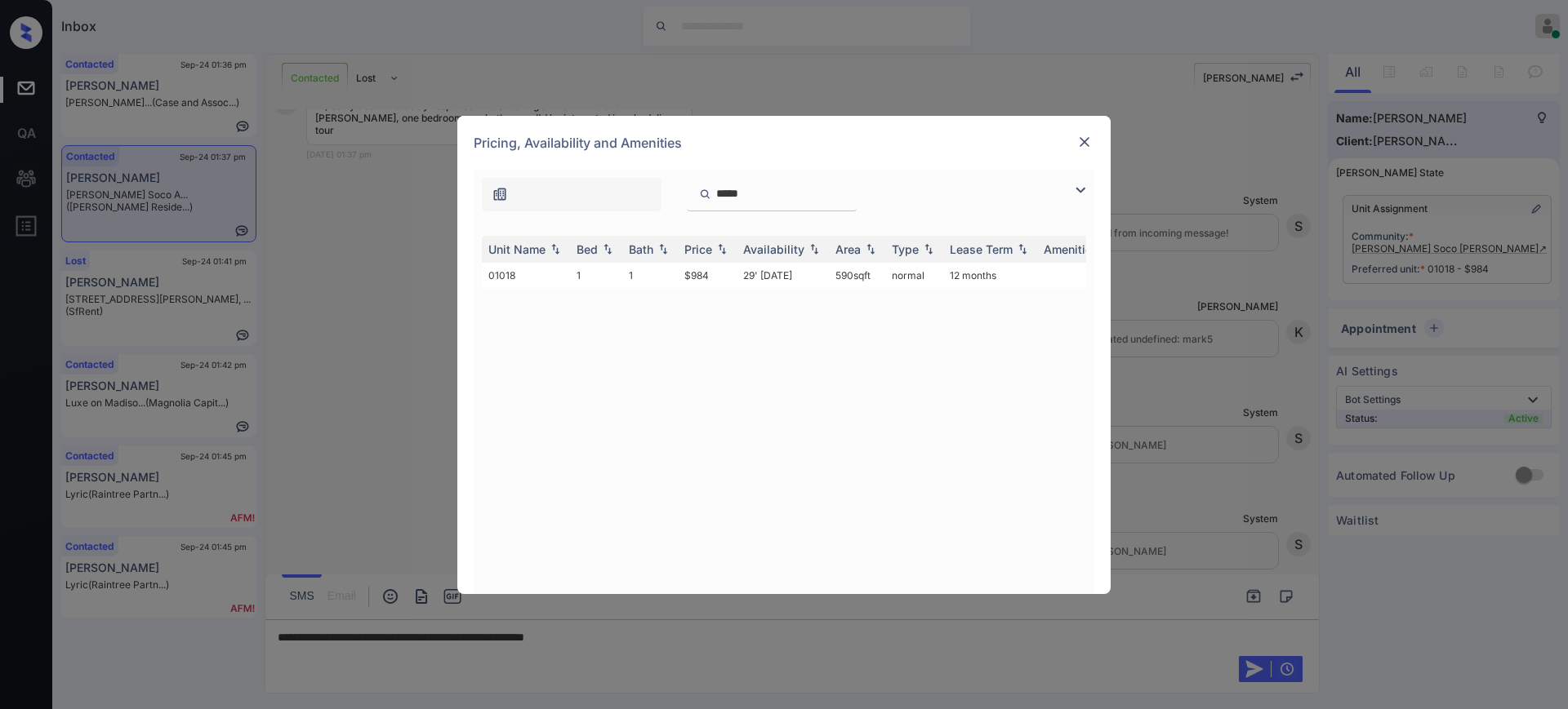
click at [1082, 141] on img at bounding box center [1084, 142] width 16 height 16
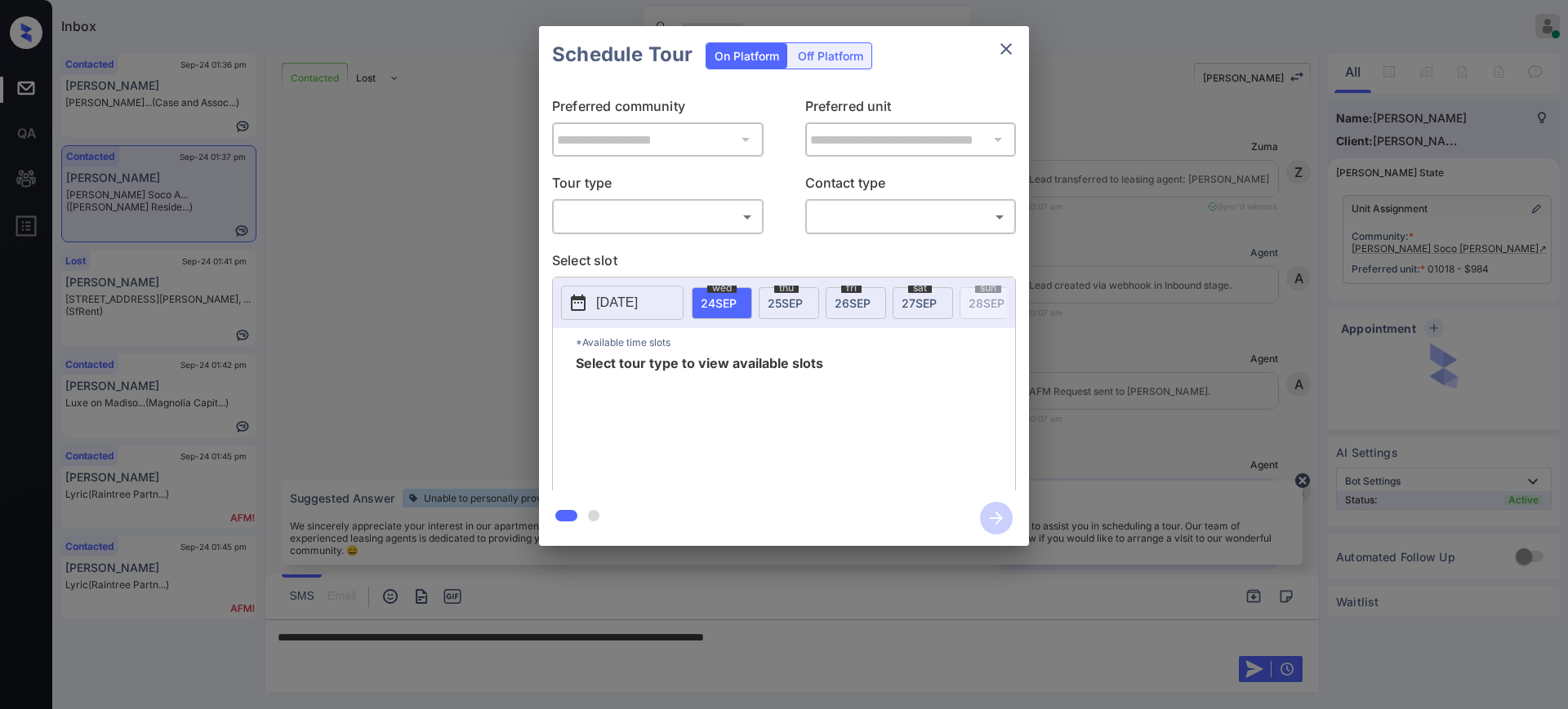
click at [671, 202] on div "​ ​" at bounding box center [658, 216] width 211 height 35
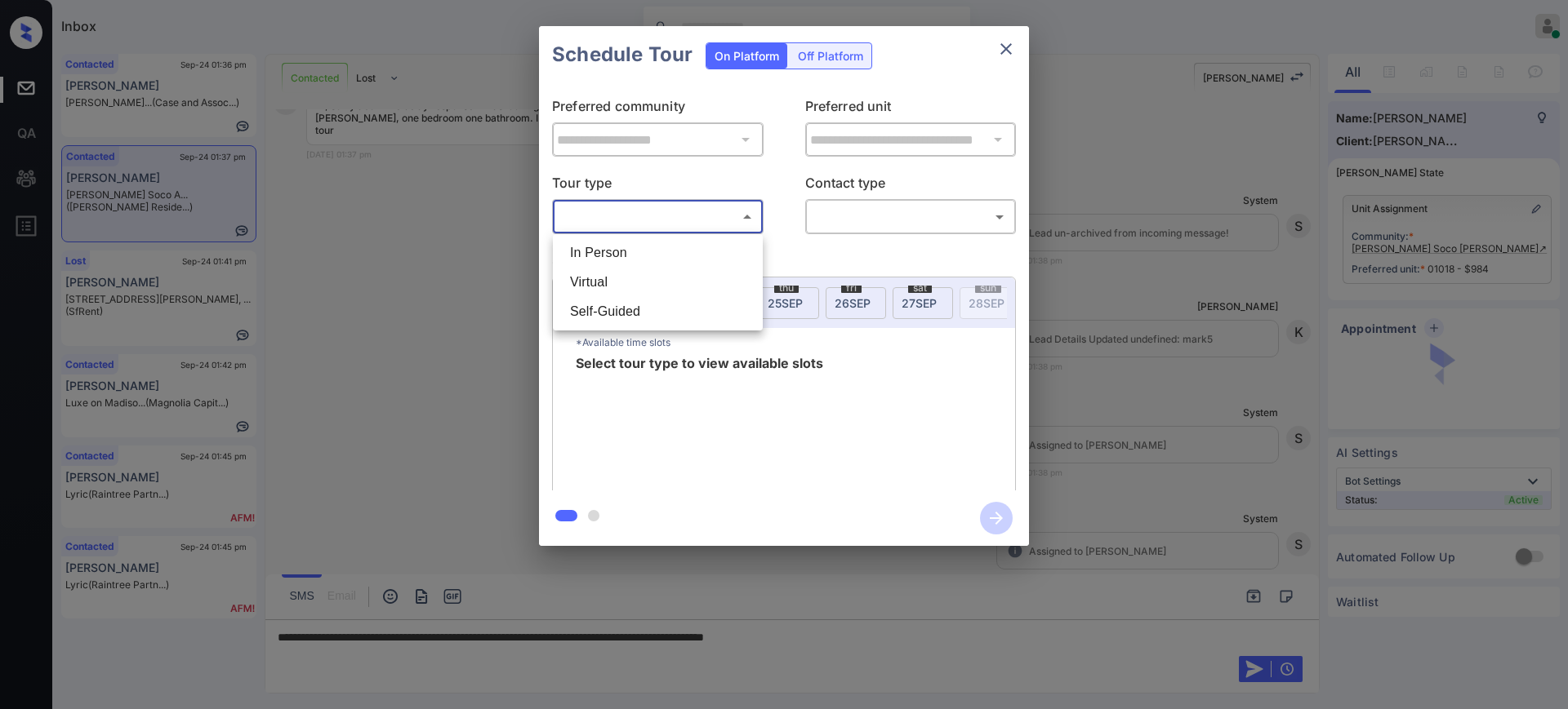
click at [659, 222] on body "Inbox Ajay Kumar Online Set yourself offline Set yourself on break Profile Swit…" at bounding box center [784, 354] width 1568 height 709
click at [650, 244] on li "In Person" at bounding box center [658, 253] width 202 height 29
type input "********"
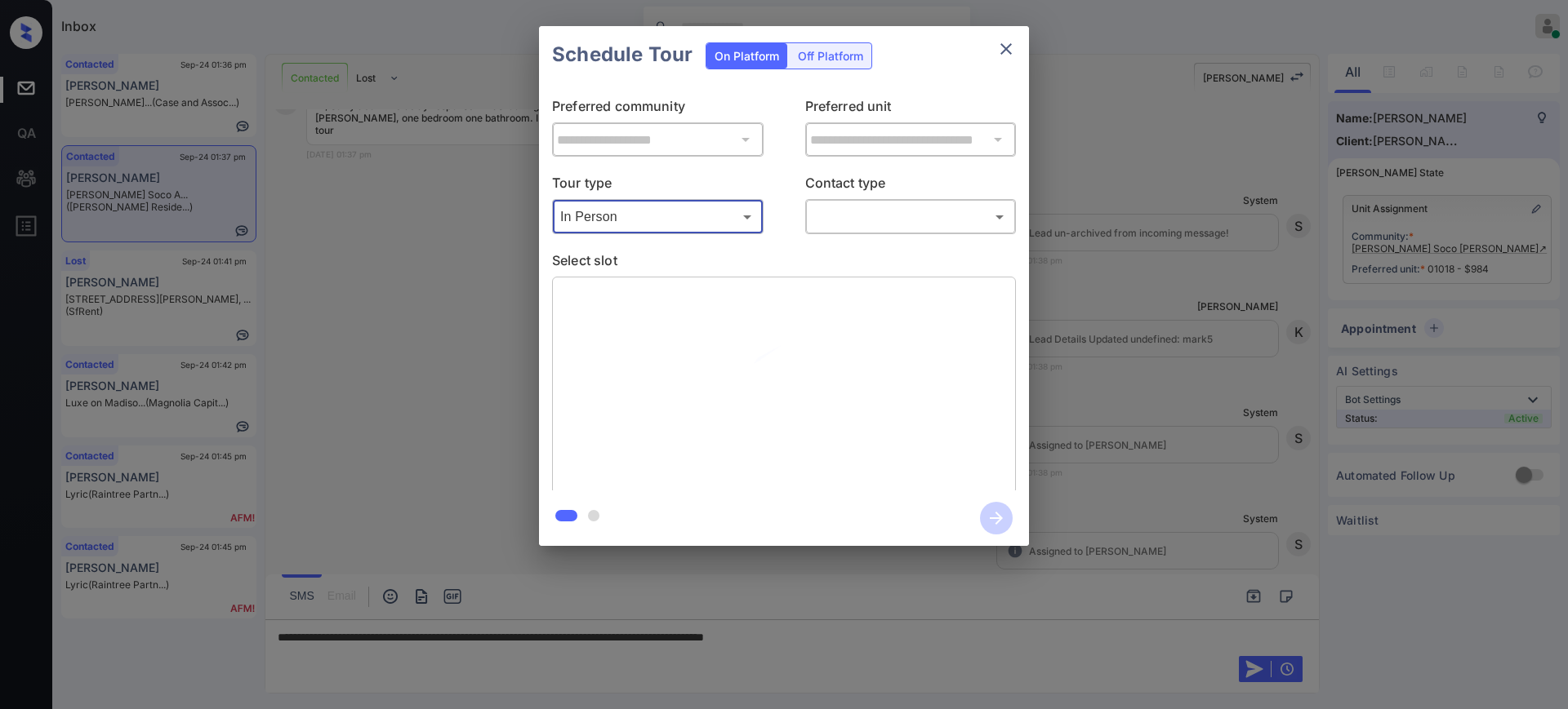
click at [824, 195] on p "Contact type" at bounding box center [910, 186] width 211 height 26
click at [831, 215] on body "Inbox Ajay Kumar Online Set yourself offline Set yourself on break Profile Swit…" at bounding box center [784, 354] width 1568 height 709
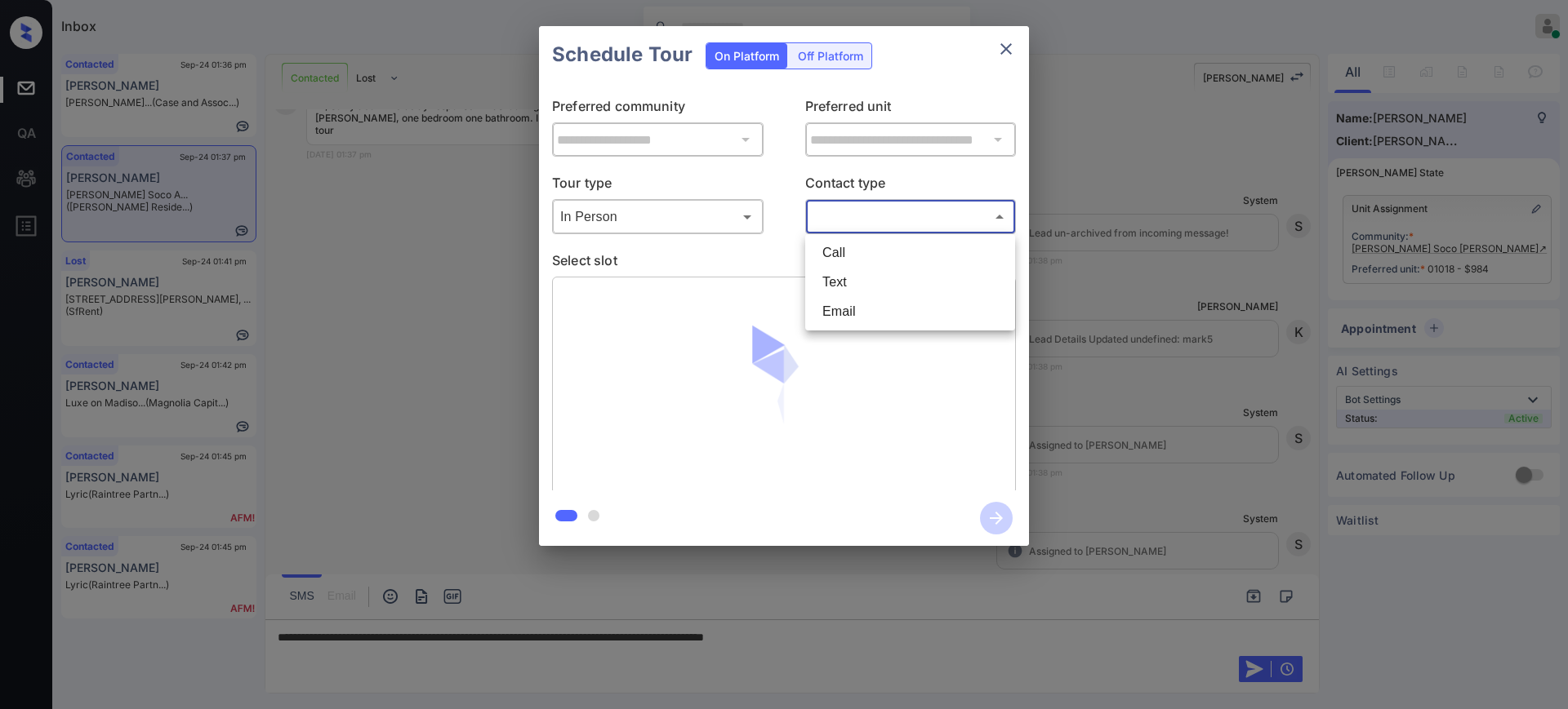
click at [840, 297] on li "Email" at bounding box center [909, 311] width 202 height 29
click at [849, 216] on body "Inbox Ajay Kumar Online Set yourself offline Set yourself on break Profile Swit…" at bounding box center [784, 354] width 1568 height 709
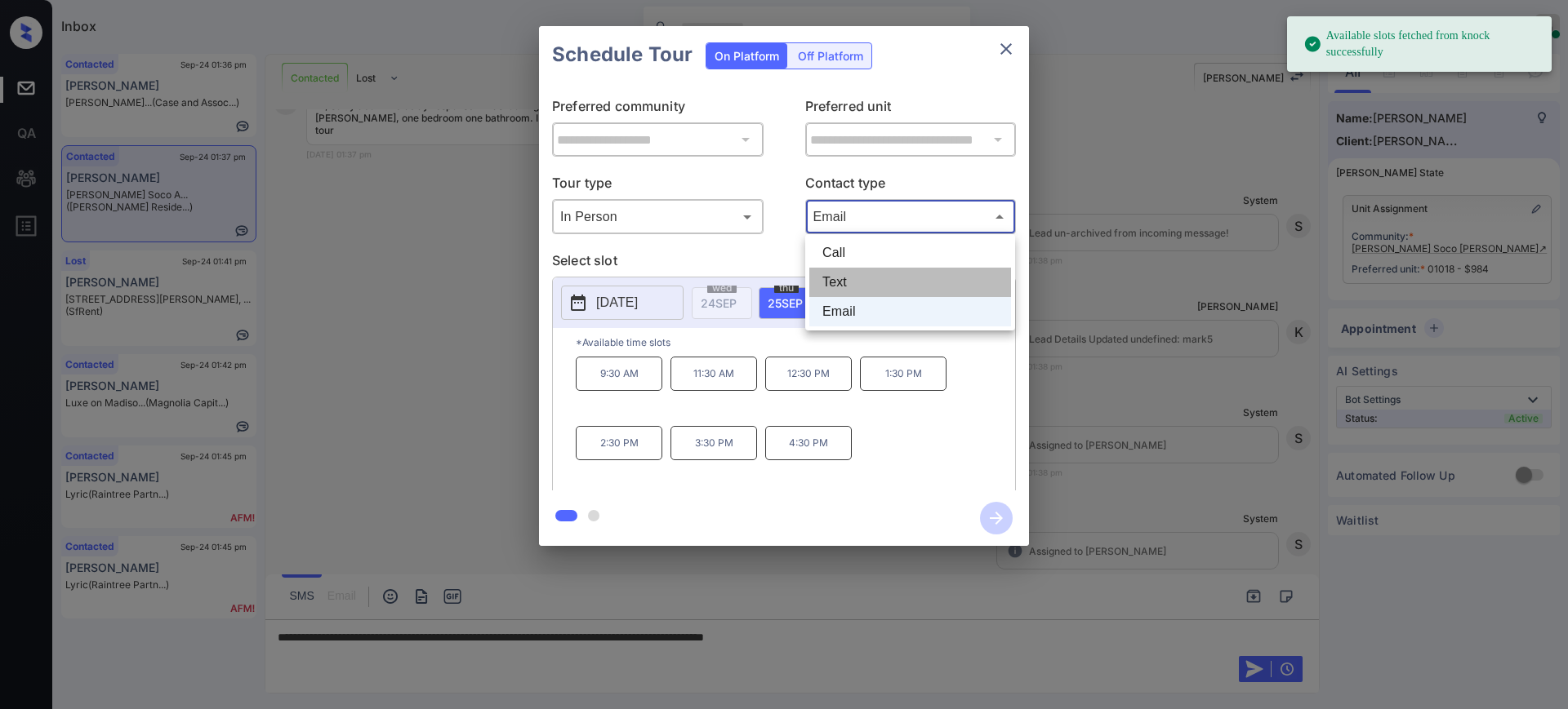
click at [840, 277] on li "Text" at bounding box center [909, 282] width 202 height 29
type input "****"
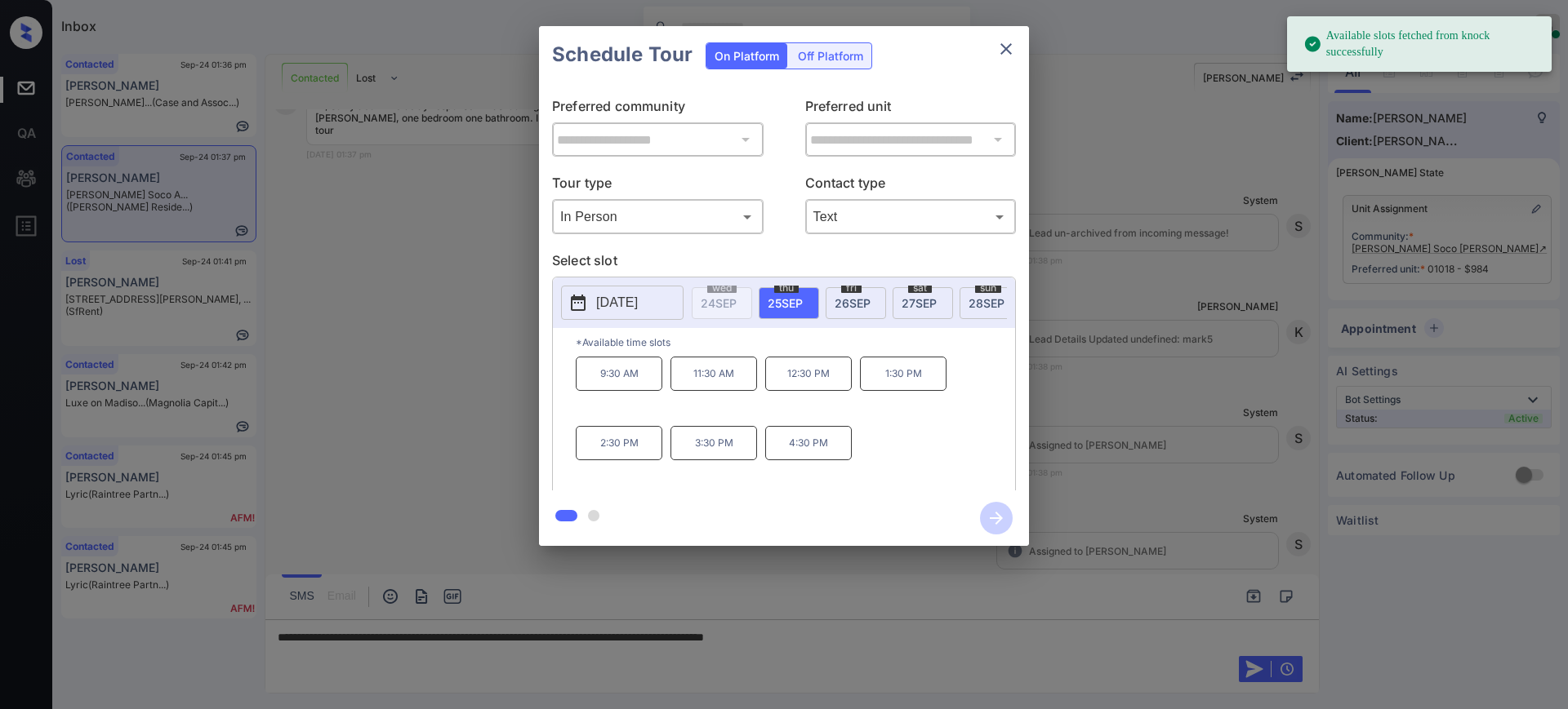
click at [638, 307] on p "[DATE]" at bounding box center [617, 302] width 41 height 20
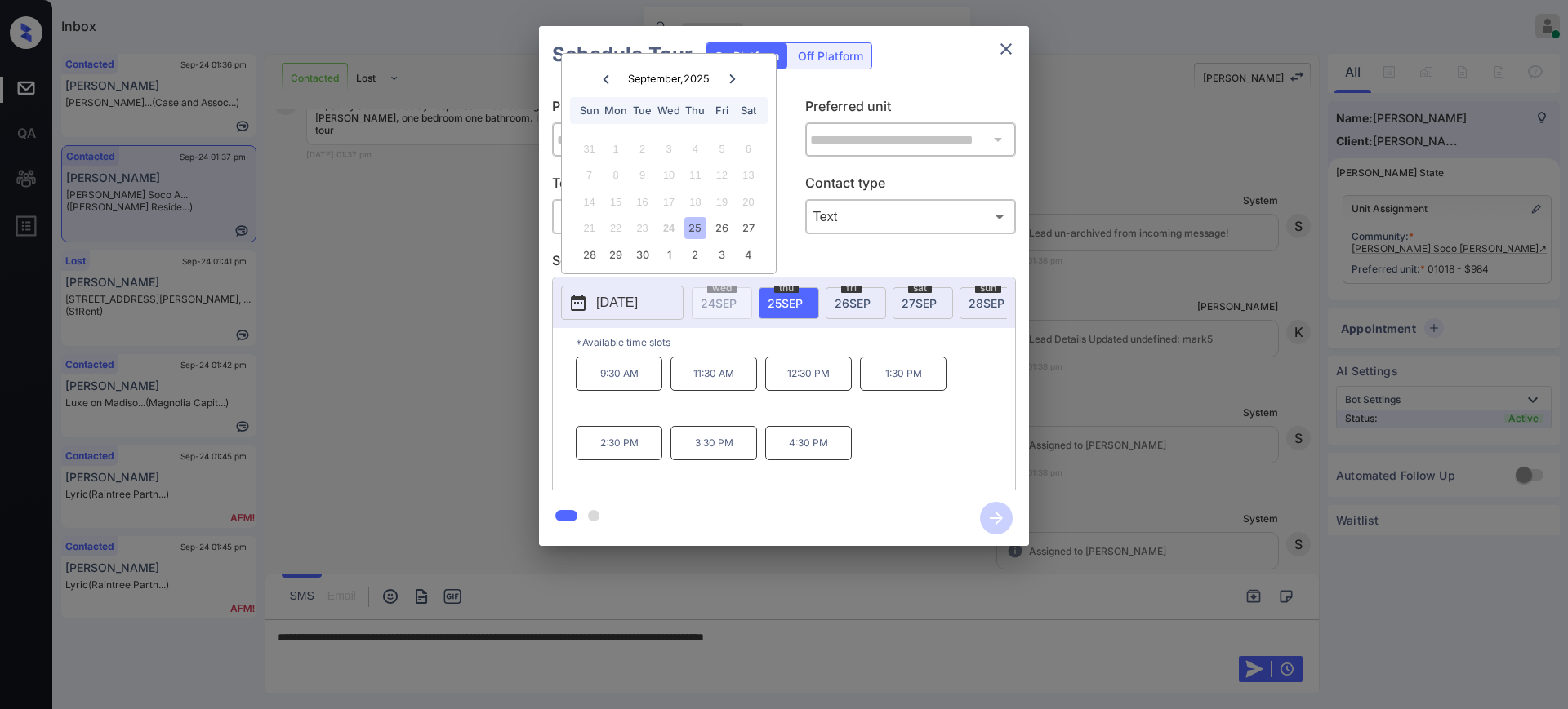
click at [895, 639] on div at bounding box center [784, 354] width 1568 height 709
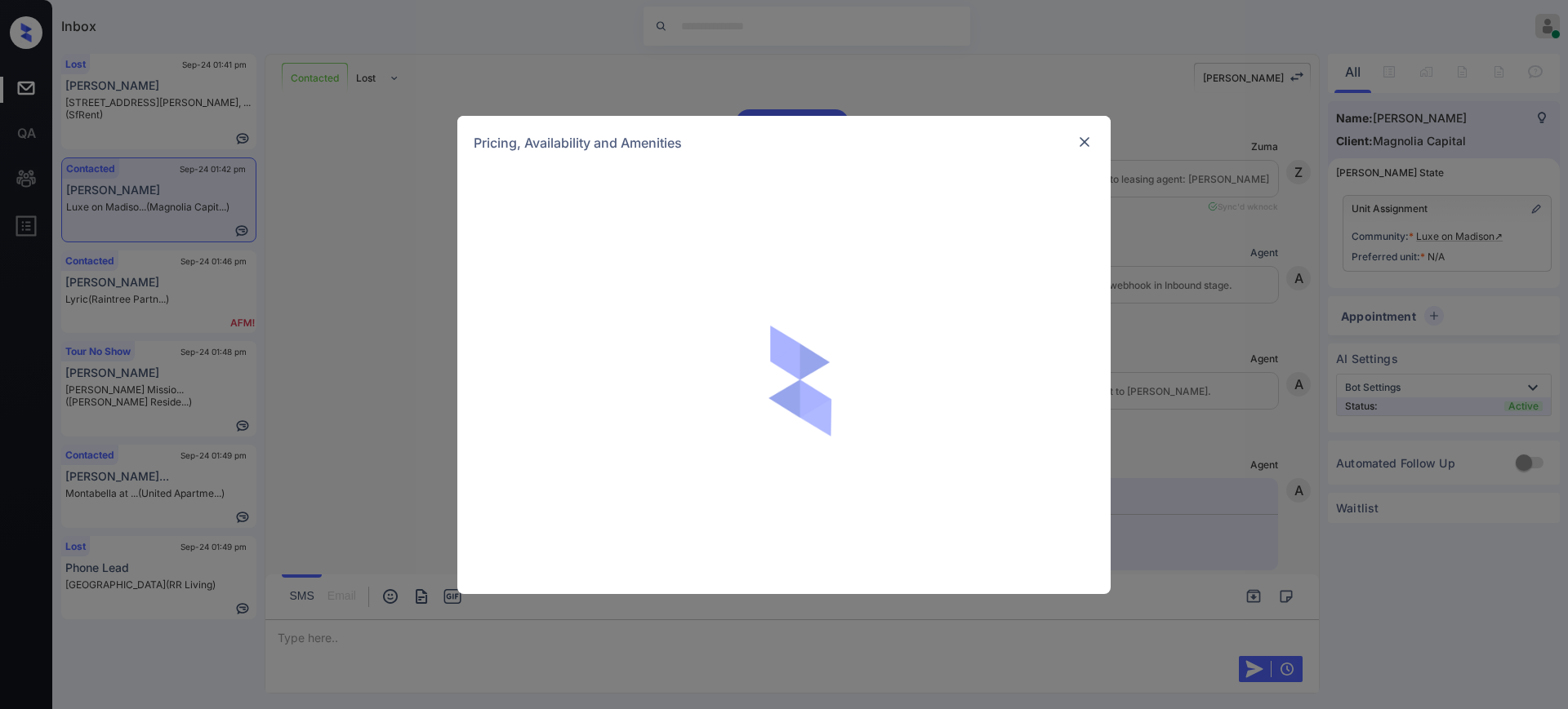
scroll to position [816, 0]
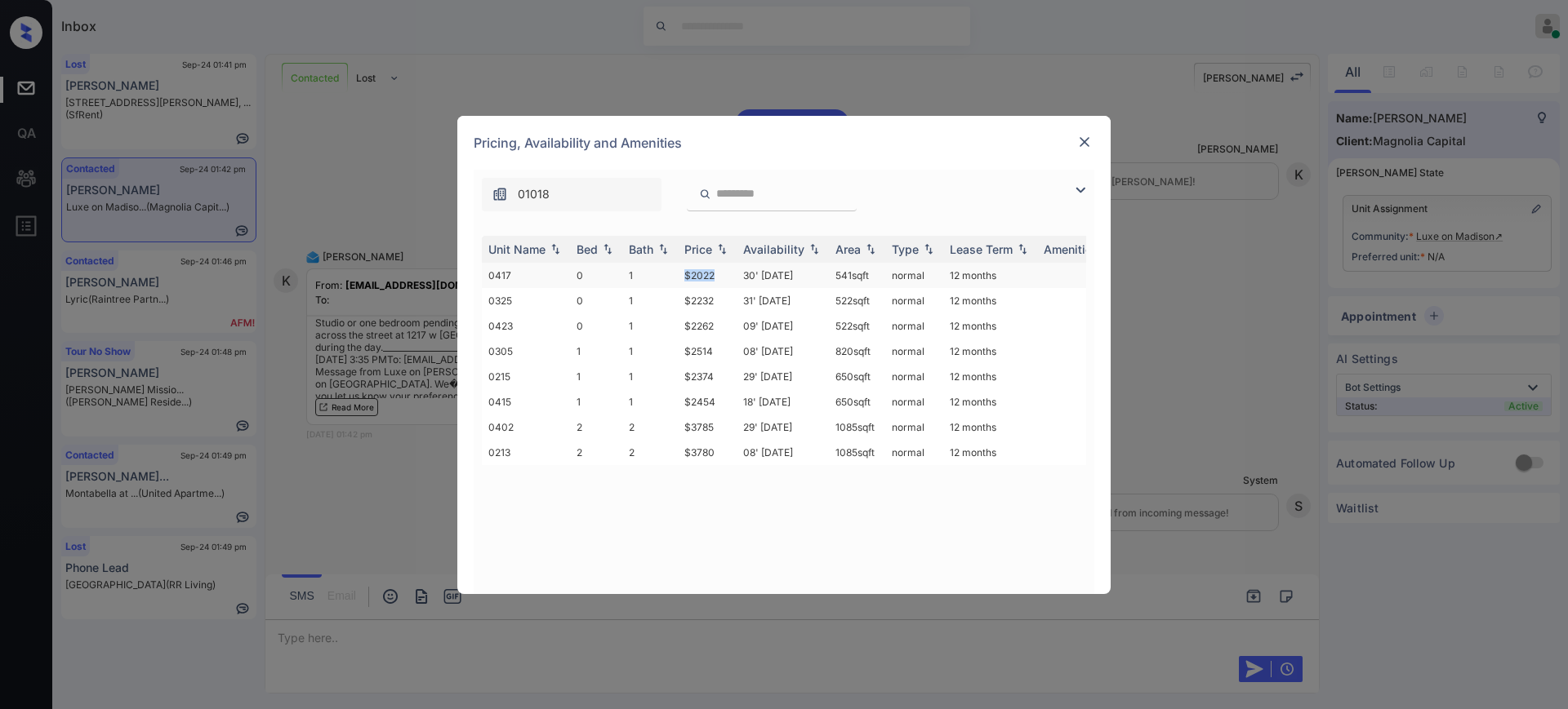
drag, startPoint x: 675, startPoint y: 282, endPoint x: 718, endPoint y: 280, distance: 43.0
click at [718, 280] on tr "0417 0 1 $2022 30' Sep 25 541 sqft normal 12 months" at bounding box center [908, 275] width 853 height 25
copy tr "$2022"
click at [1078, 141] on img at bounding box center [1084, 142] width 16 height 16
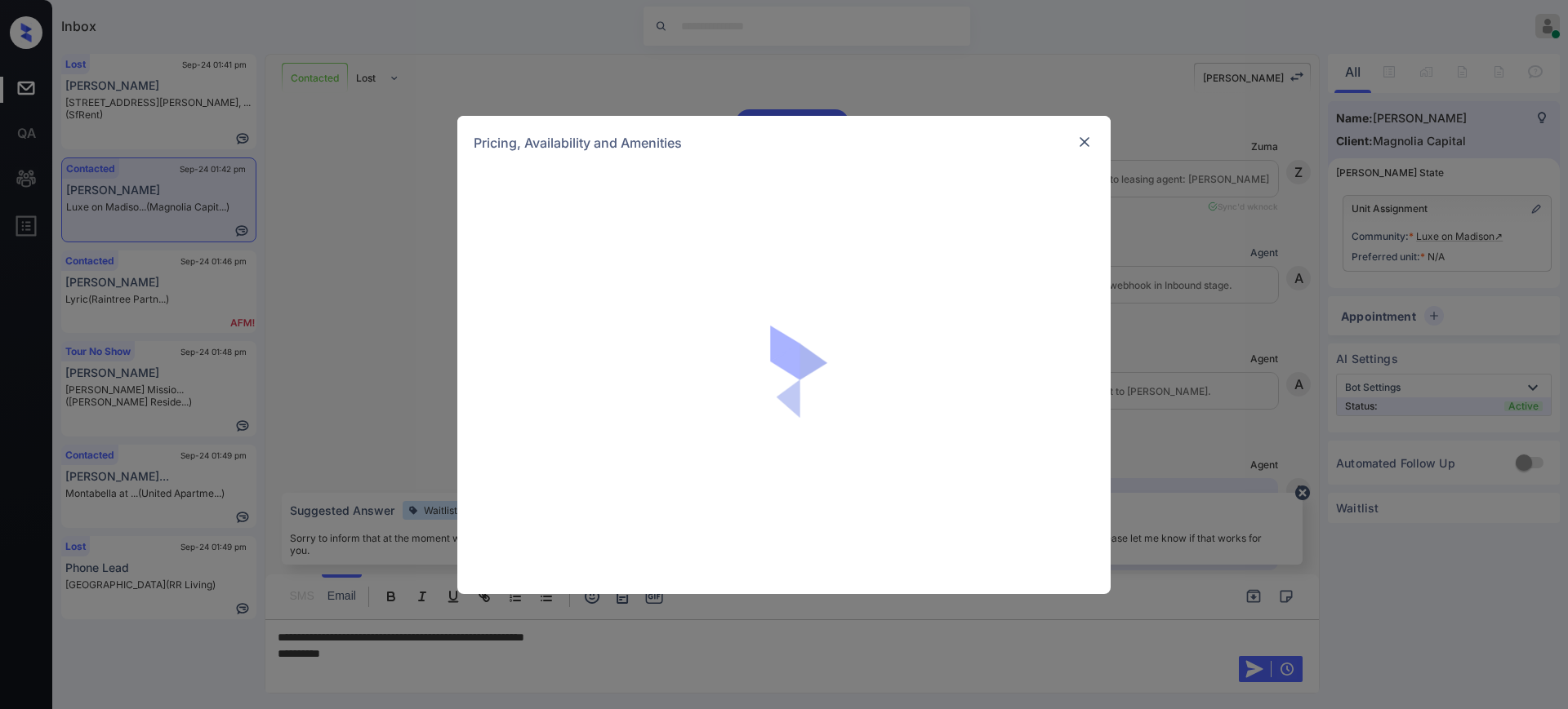
scroll to position [816, 0]
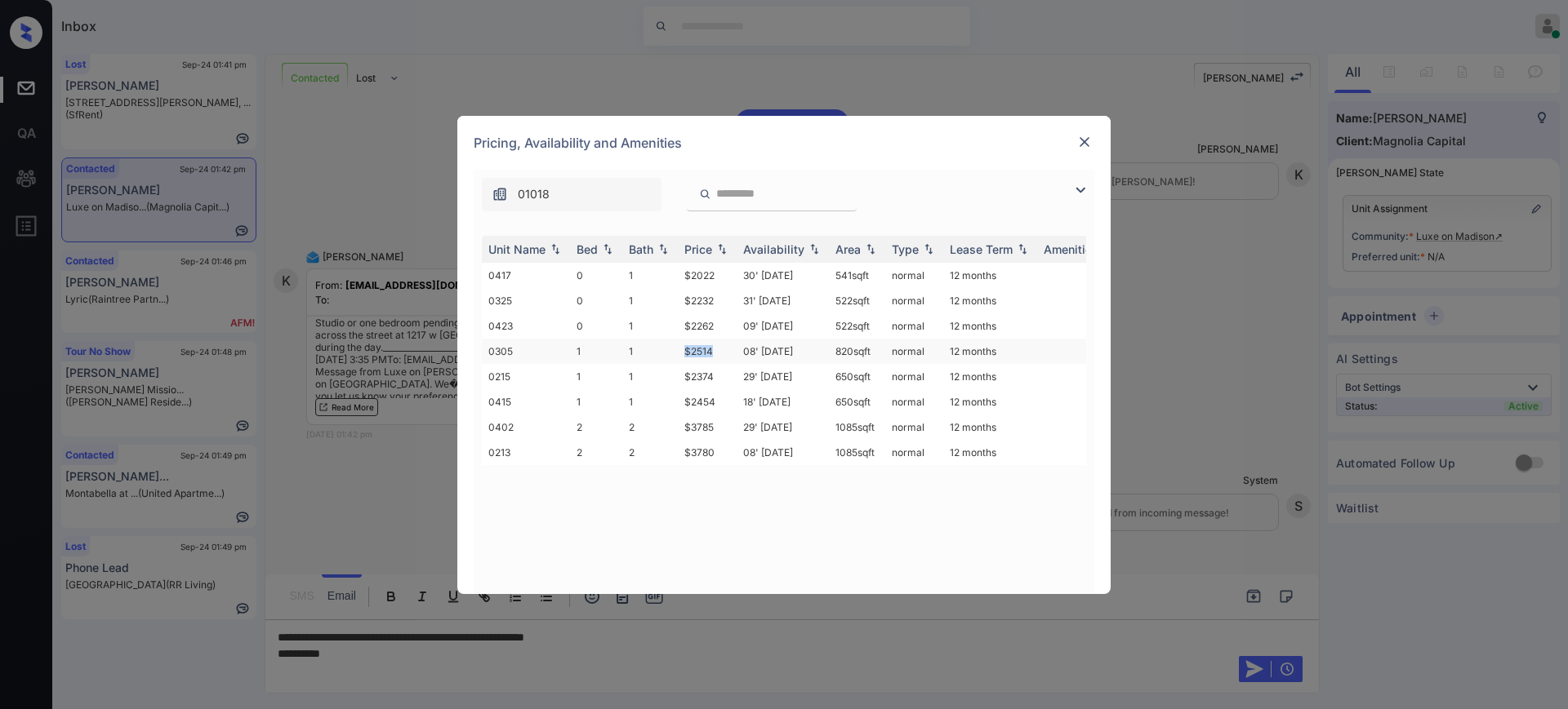
drag, startPoint x: 682, startPoint y: 354, endPoint x: 720, endPoint y: 353, distance: 38.0
click at [720, 353] on td "$2514" at bounding box center [706, 351] width 59 height 25
drag, startPoint x: 685, startPoint y: 377, endPoint x: 712, endPoint y: 378, distance: 27.0
click at [712, 378] on td "$2374" at bounding box center [706, 377] width 59 height 25
copy td "$2374"
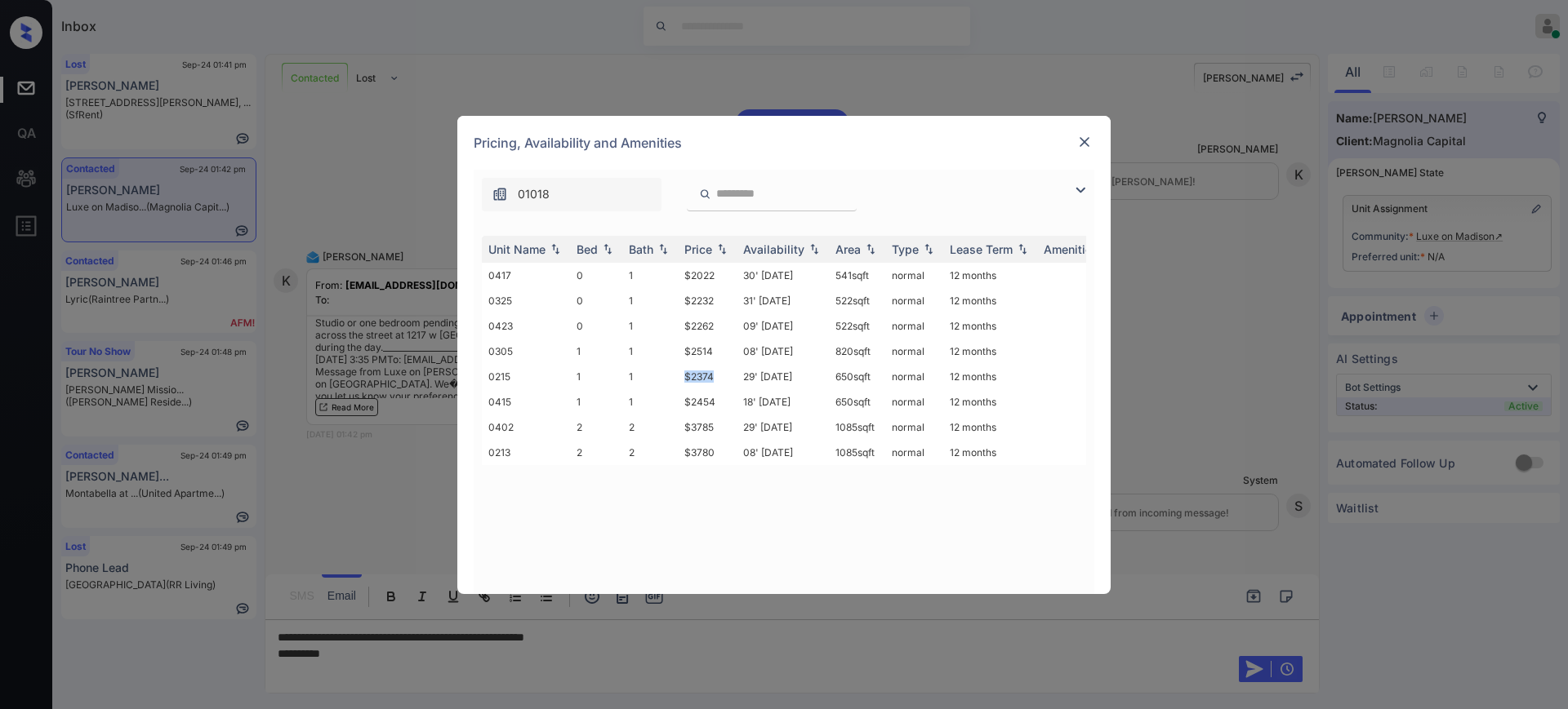
click at [1080, 147] on img at bounding box center [1084, 142] width 16 height 16
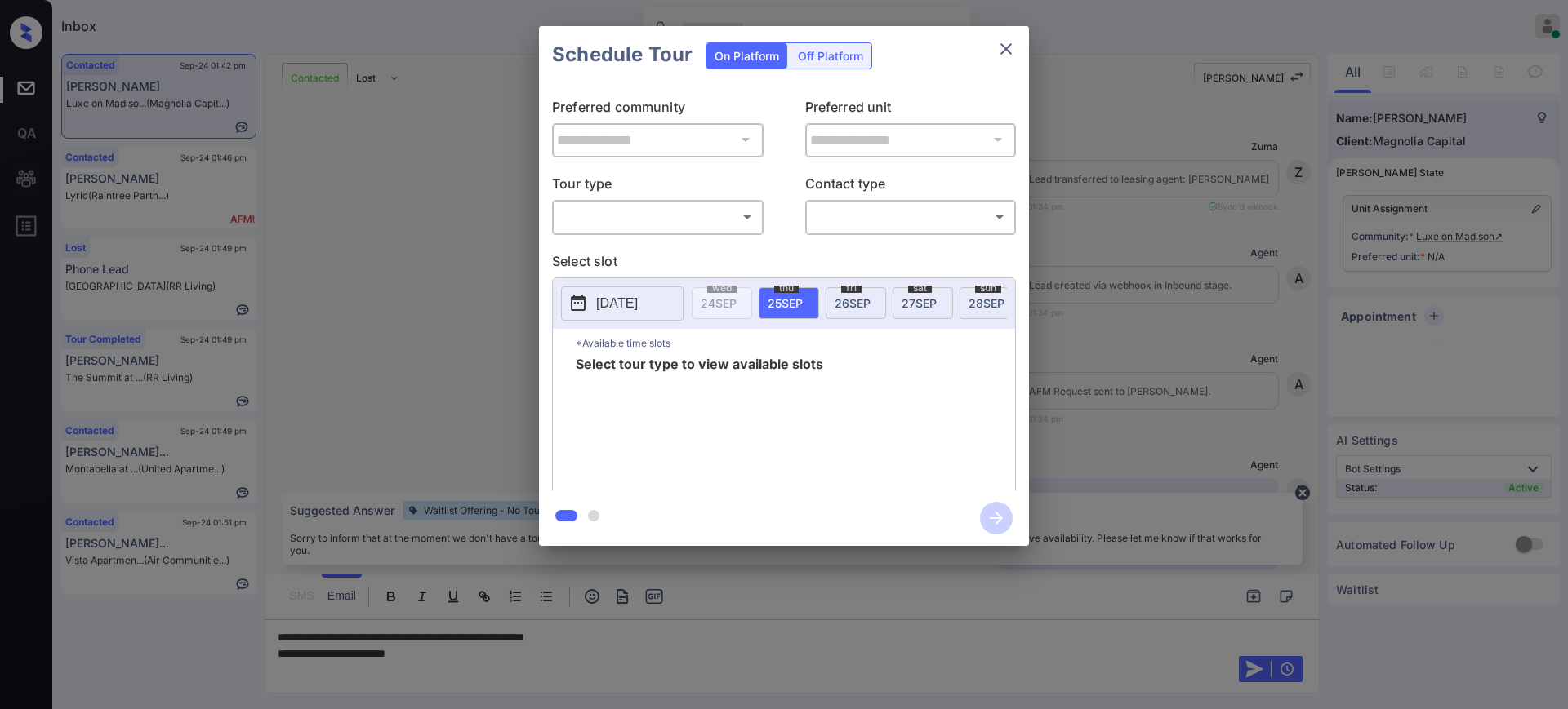
scroll to position [816, 0]
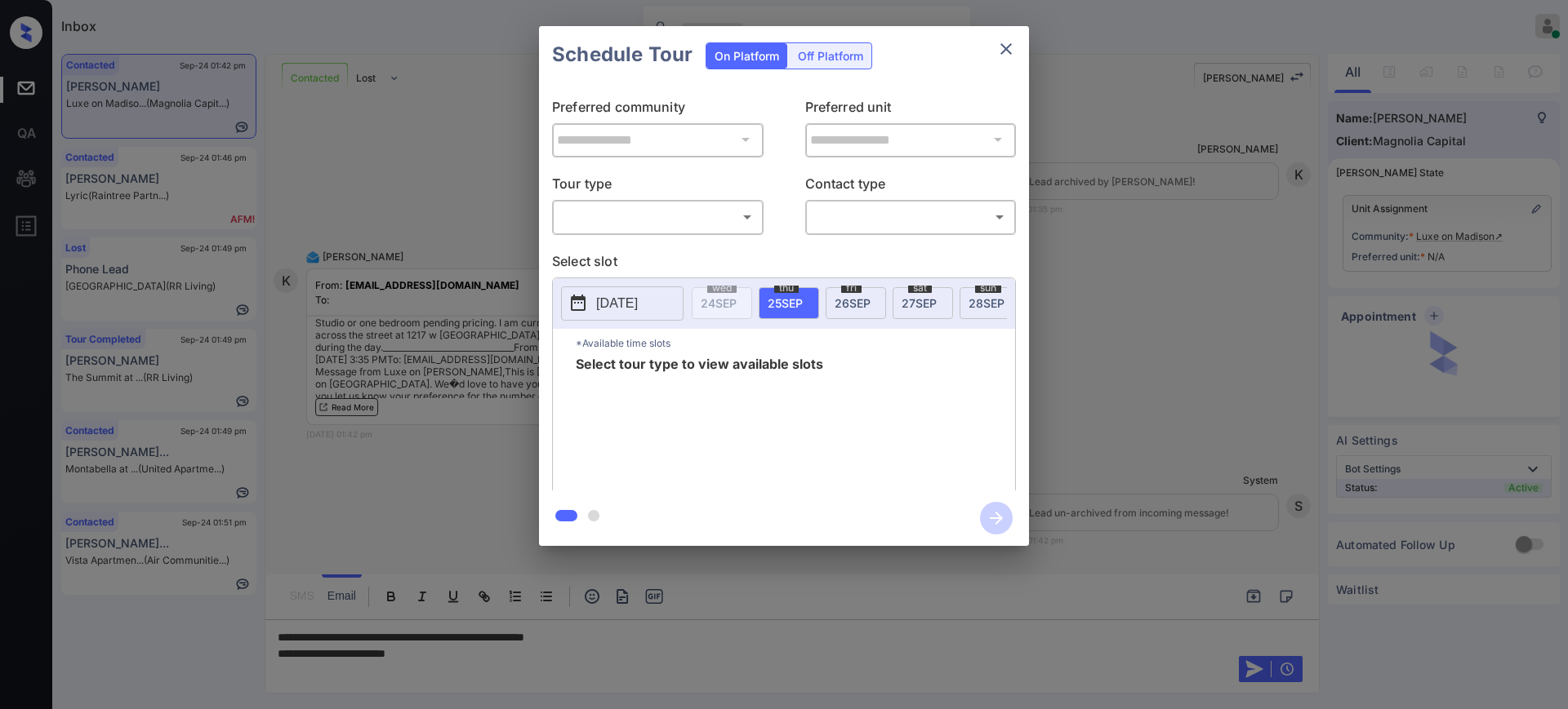
click at [633, 219] on body "Inbox [PERSON_NAME] Online Set yourself offline Set yourself on break Profile S…" at bounding box center [784, 354] width 1568 height 709
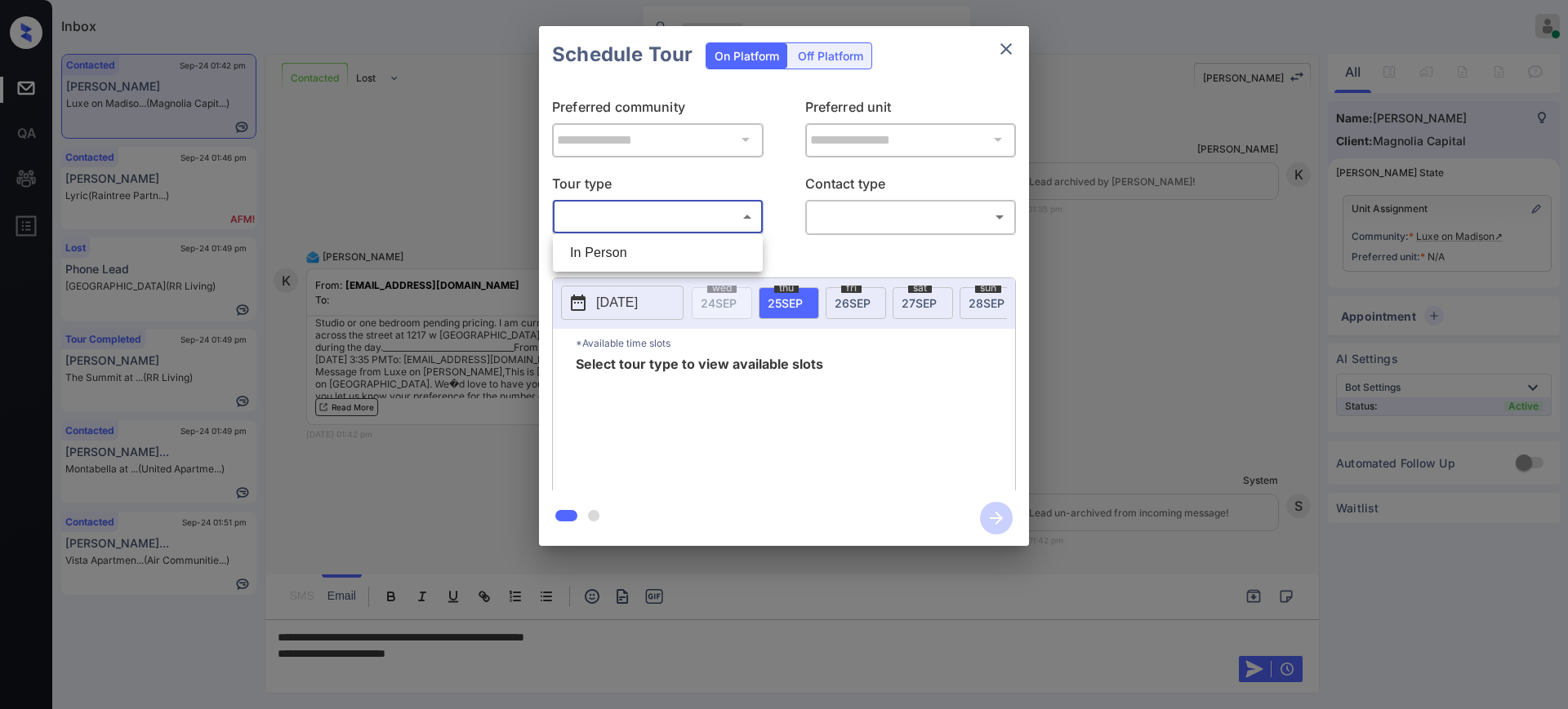
click at [634, 253] on li "In Person" at bounding box center [658, 253] width 202 height 29
type input "********"
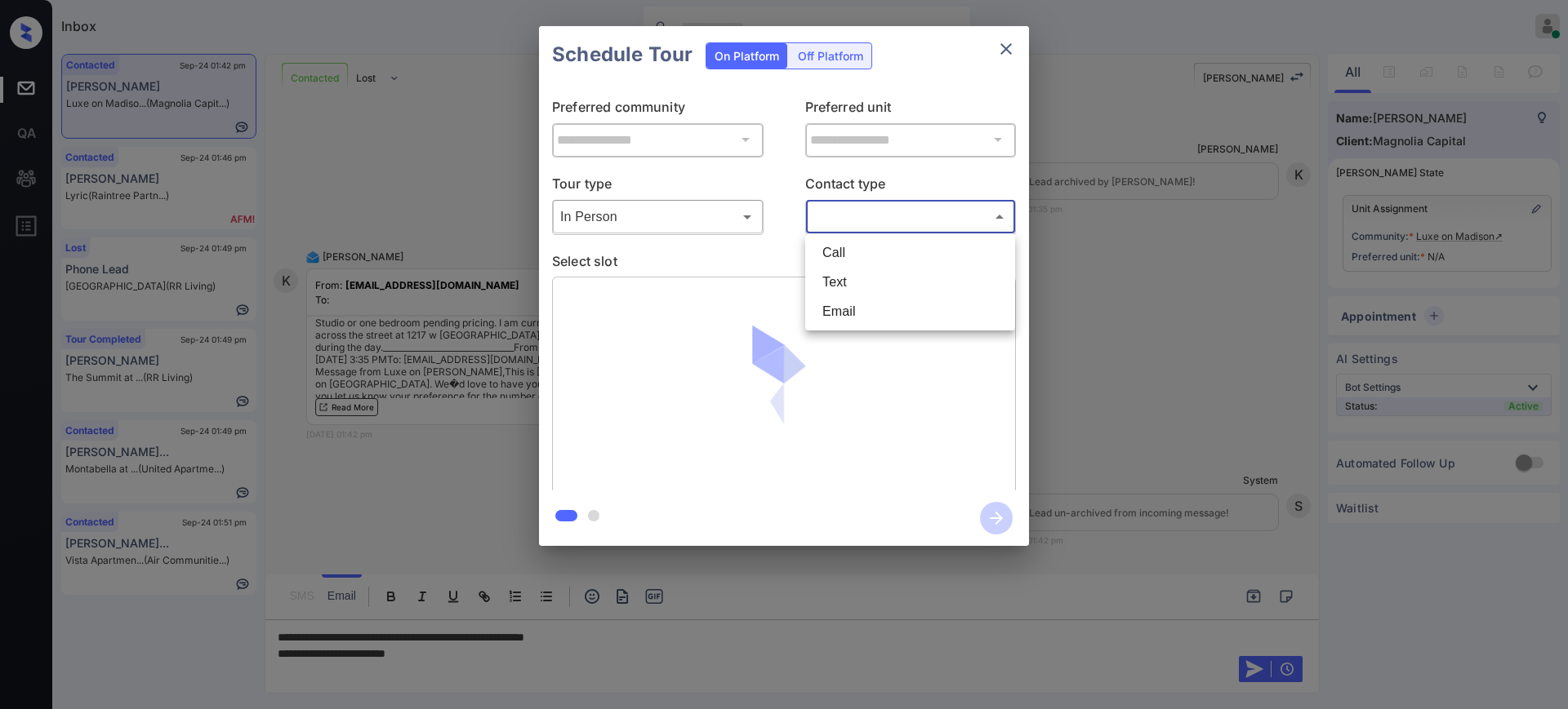
click at [929, 221] on body "Inbox [PERSON_NAME] Online Set yourself offline Set yourself on break Profile S…" at bounding box center [784, 354] width 1568 height 709
click at [855, 286] on li "Text" at bounding box center [909, 282] width 202 height 29
type input "****"
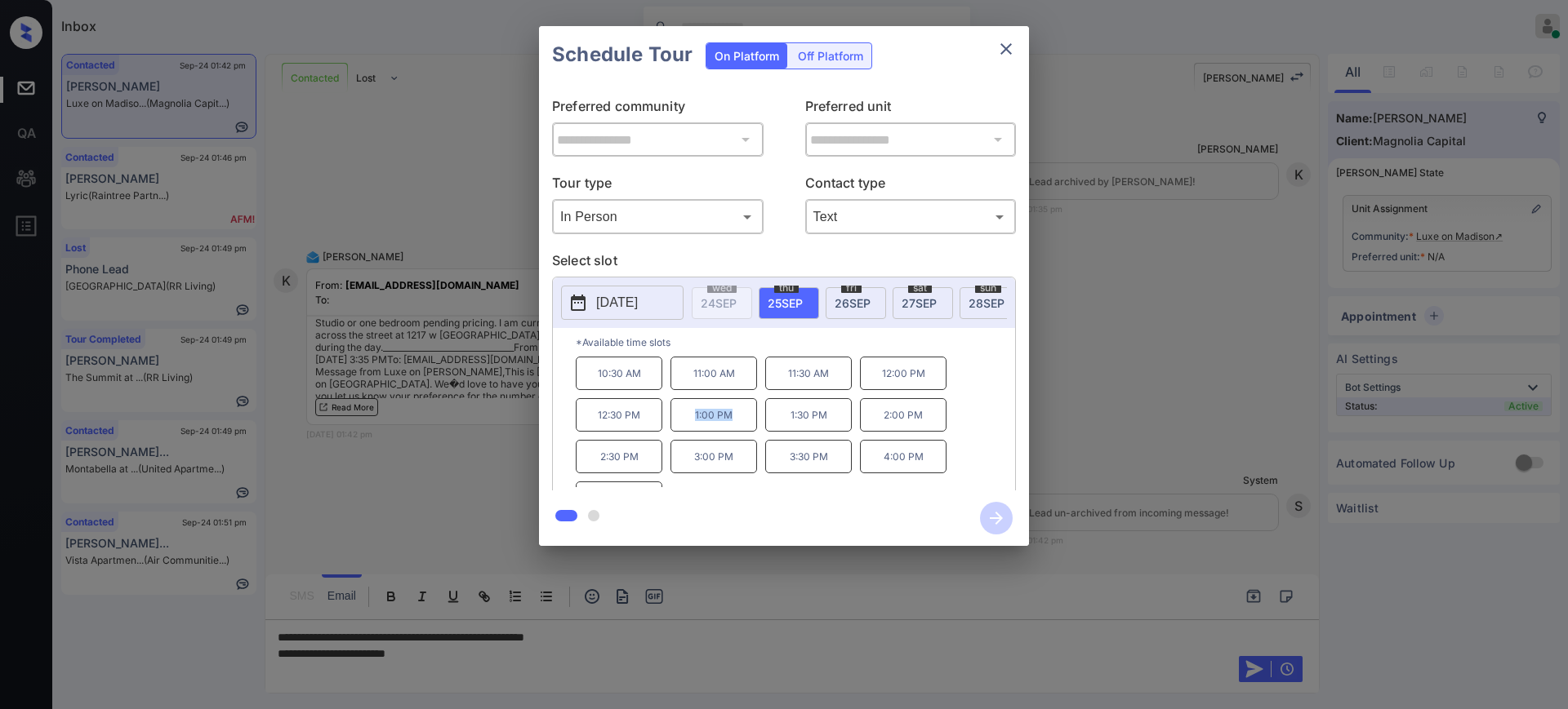
drag, startPoint x: 678, startPoint y: 430, endPoint x: 753, endPoint y: 430, distance: 75.0
click at [747, 430] on p "1:00 PM" at bounding box center [714, 415] width 86 height 34
copy p "1:00 PM"
click at [1009, 40] on icon "close" at bounding box center [1005, 49] width 20 height 20
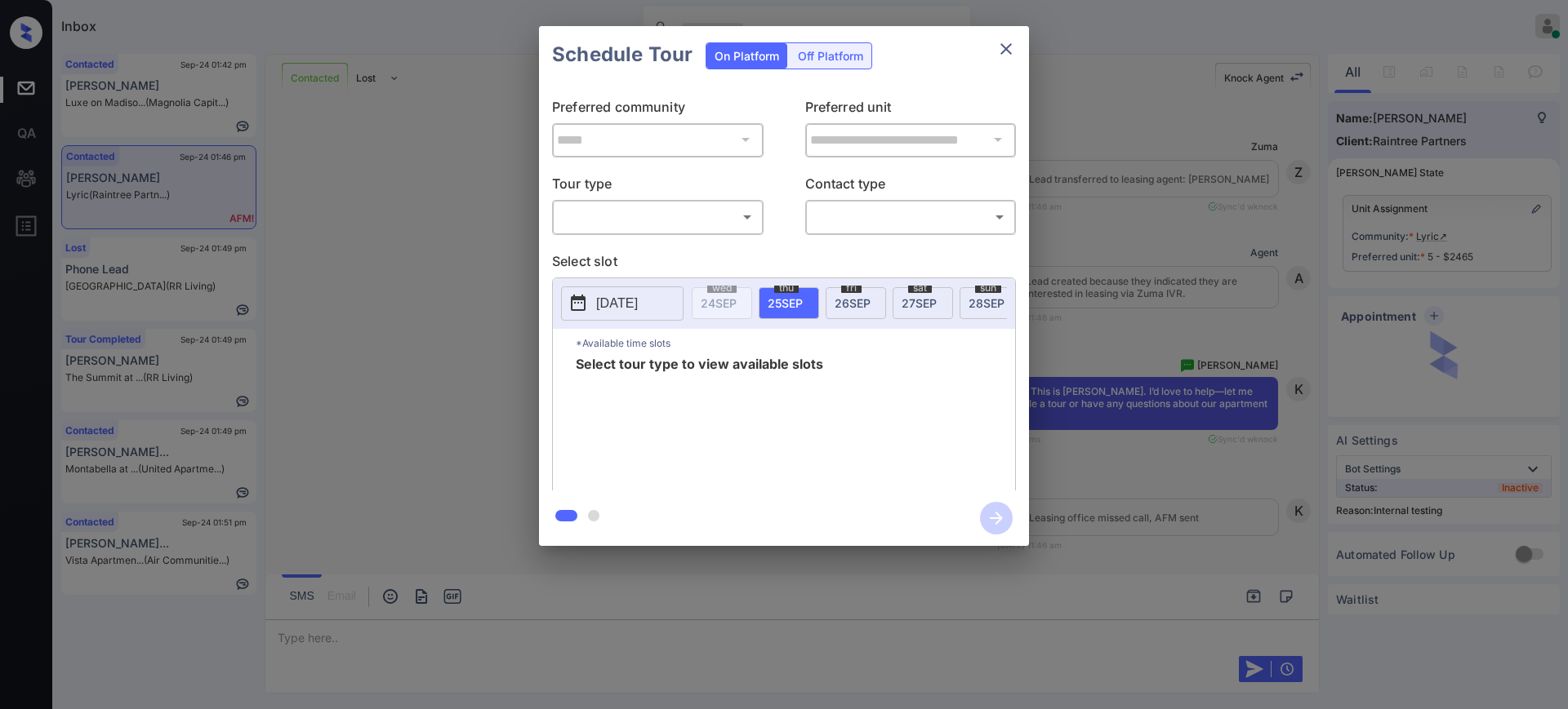
scroll to position [5548, 0]
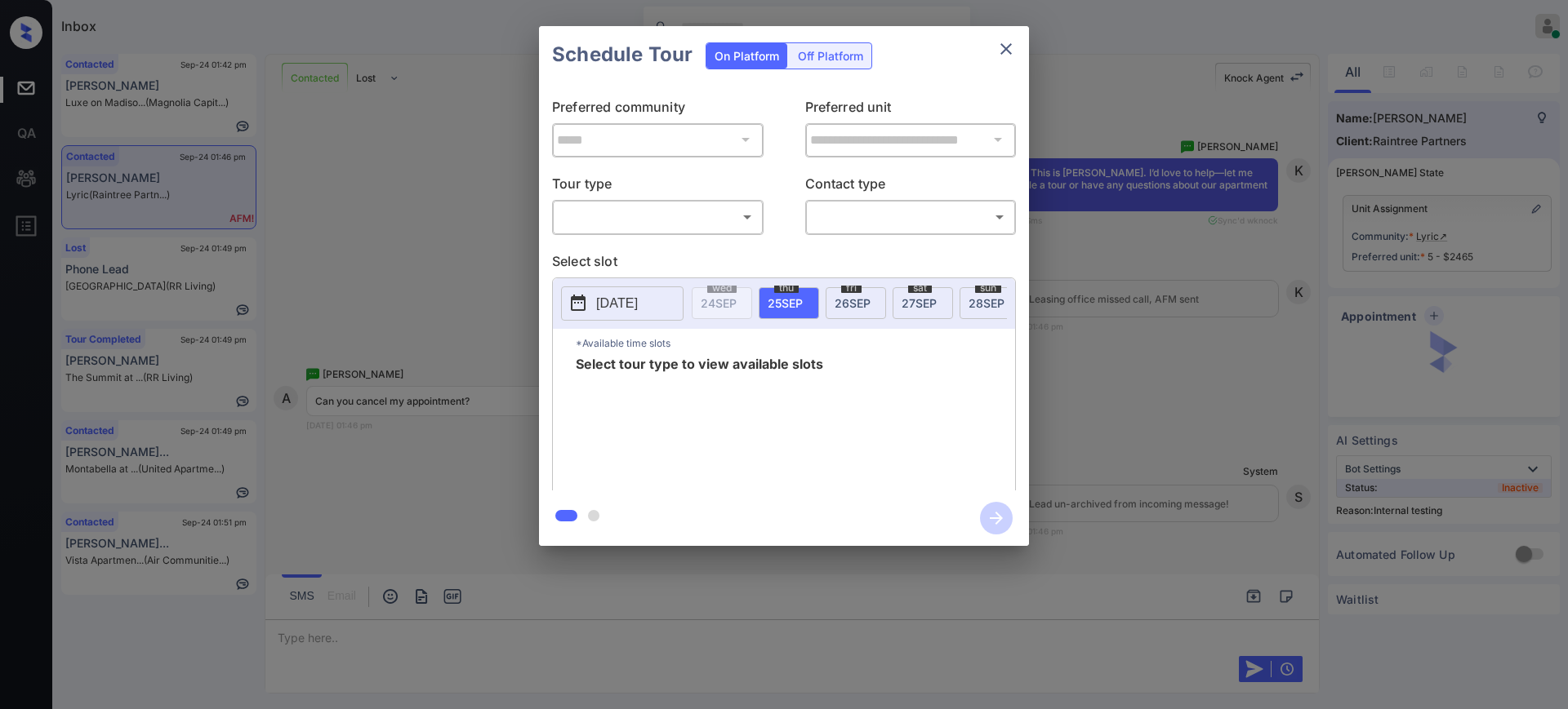
click at [1095, 353] on div "**********" at bounding box center [784, 285] width 1568 height 572
